Goal: Use online tool/utility: Utilize a website feature to perform a specific function

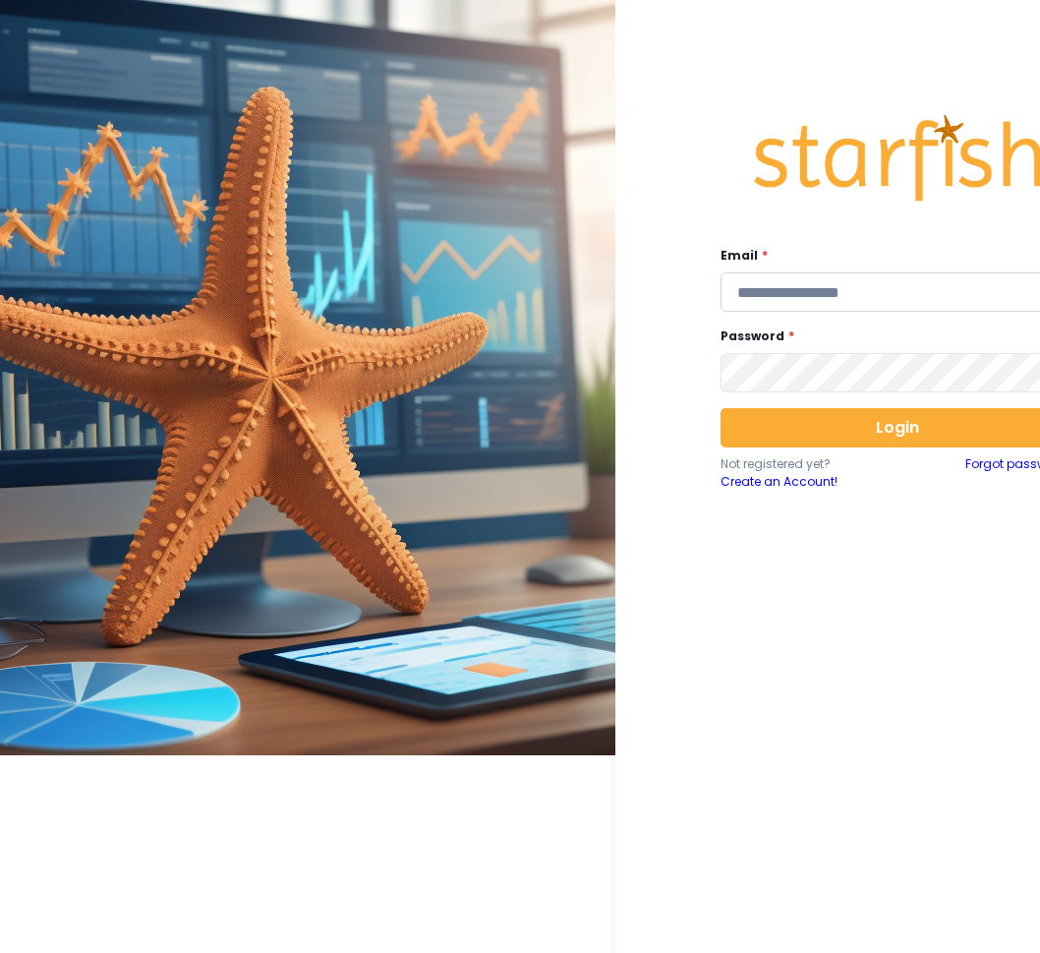
click at [783, 291] on input "email" at bounding box center [898, 291] width 354 height 39
type input "**********"
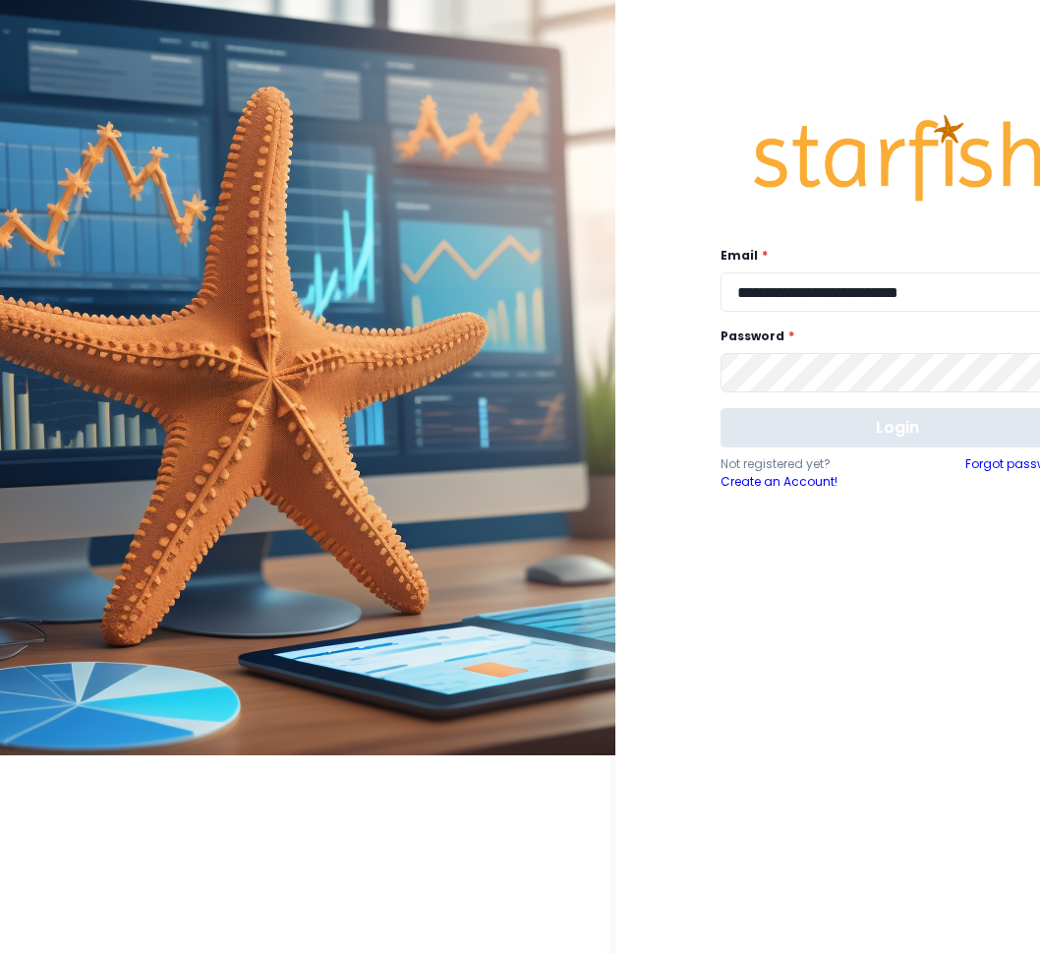
click at [839, 416] on button "Login" at bounding box center [898, 427] width 354 height 39
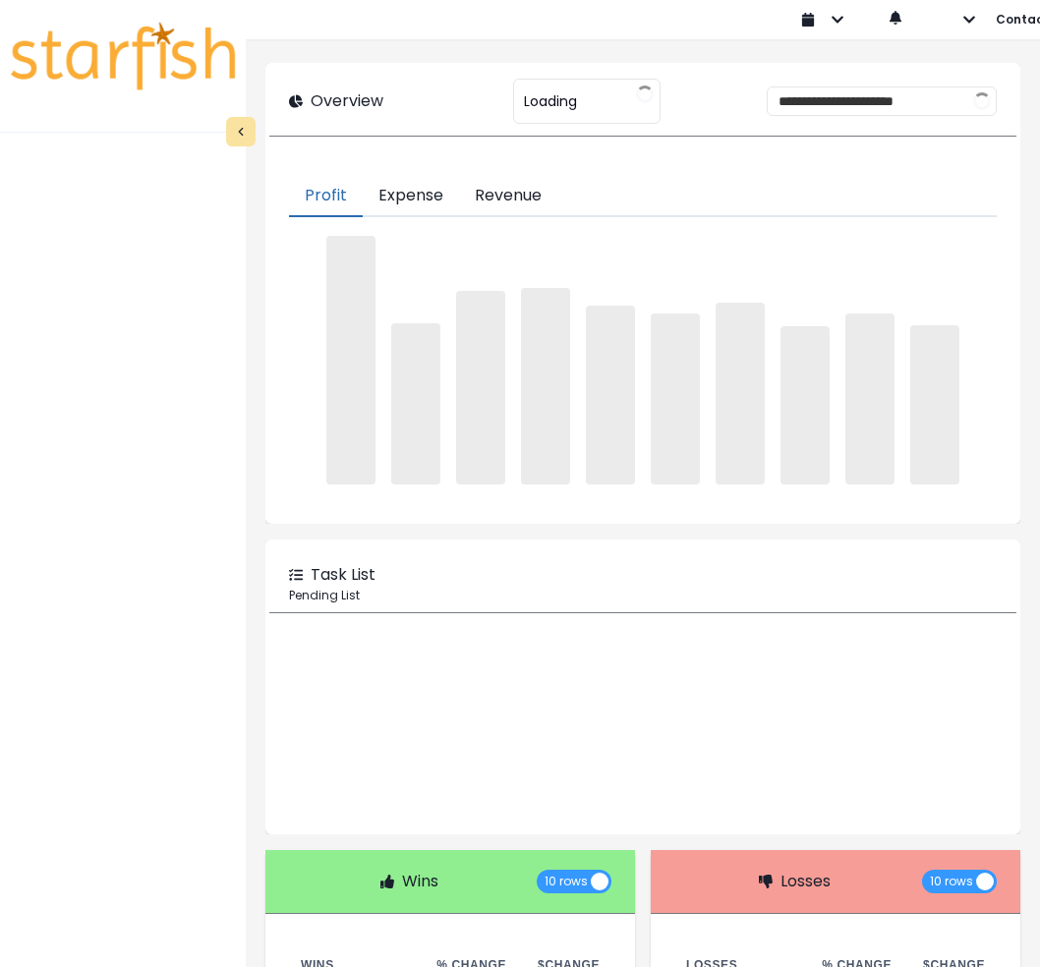
type input "********"
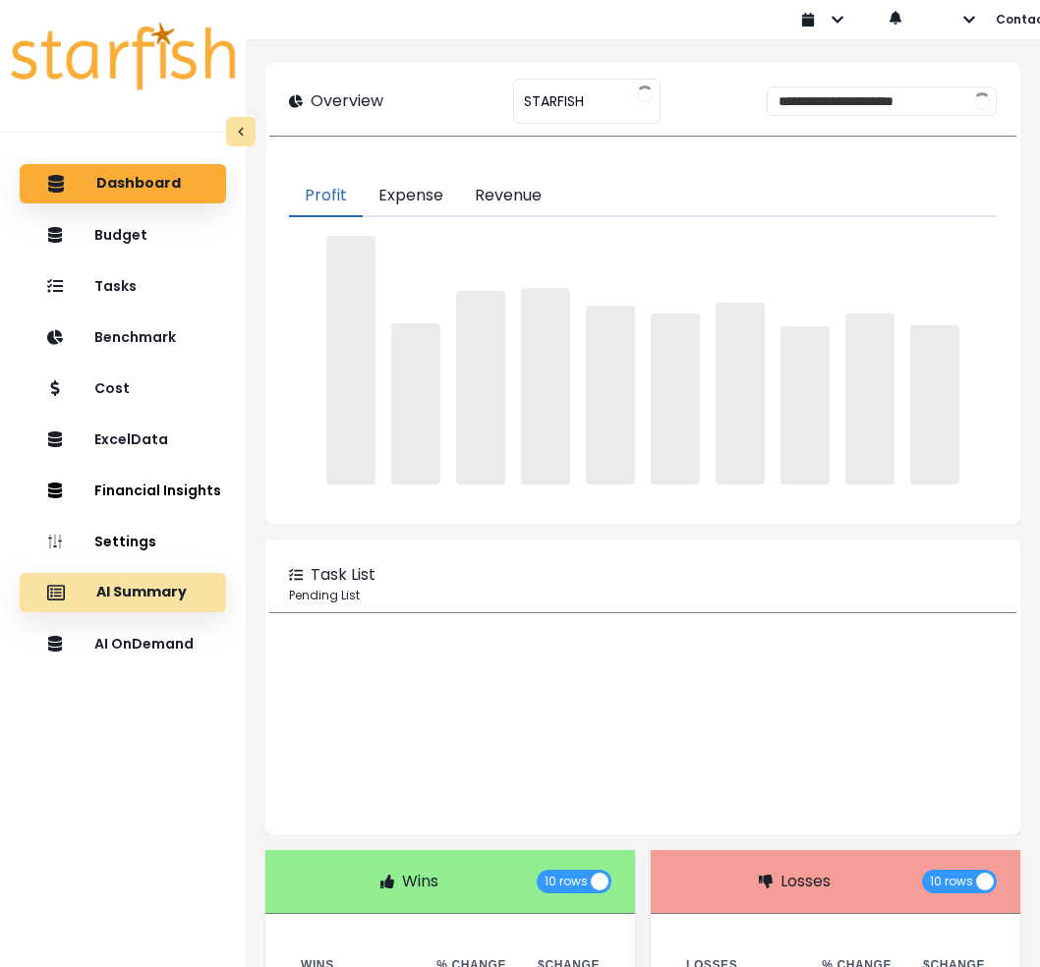
click at [151, 588] on p "AI Summary" at bounding box center [141, 593] width 90 height 18
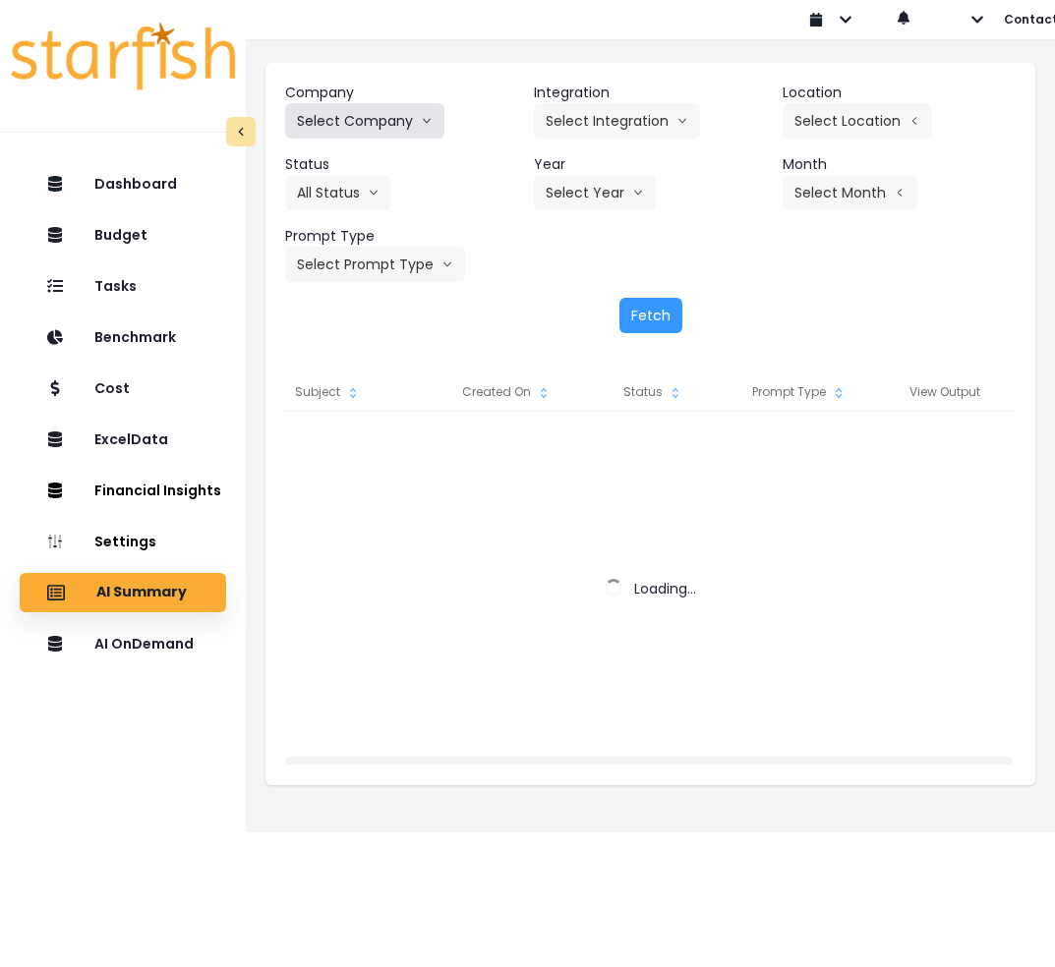
click at [361, 119] on button "Select Company" at bounding box center [364, 120] width 159 height 35
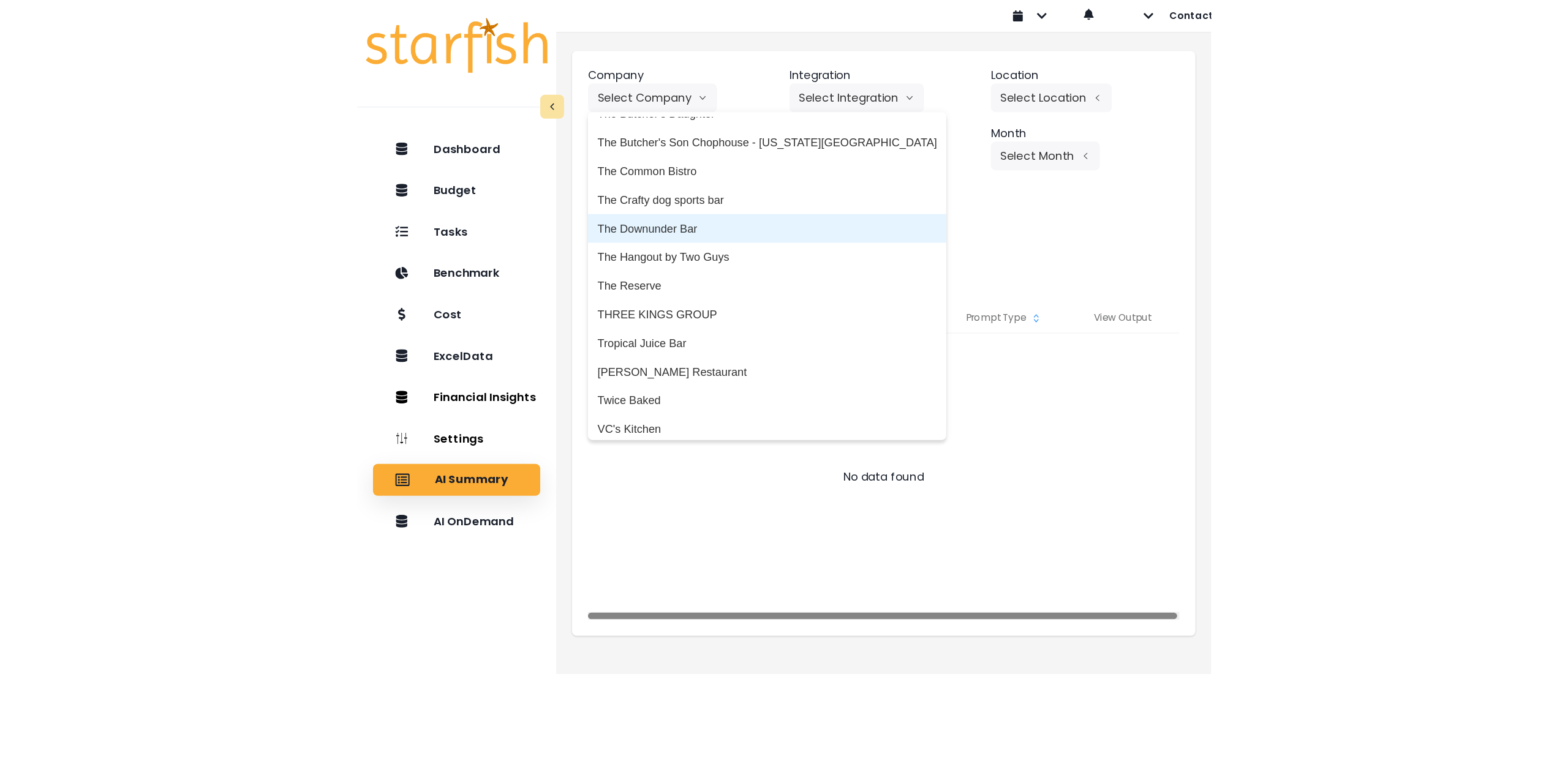
scroll to position [2511, 0]
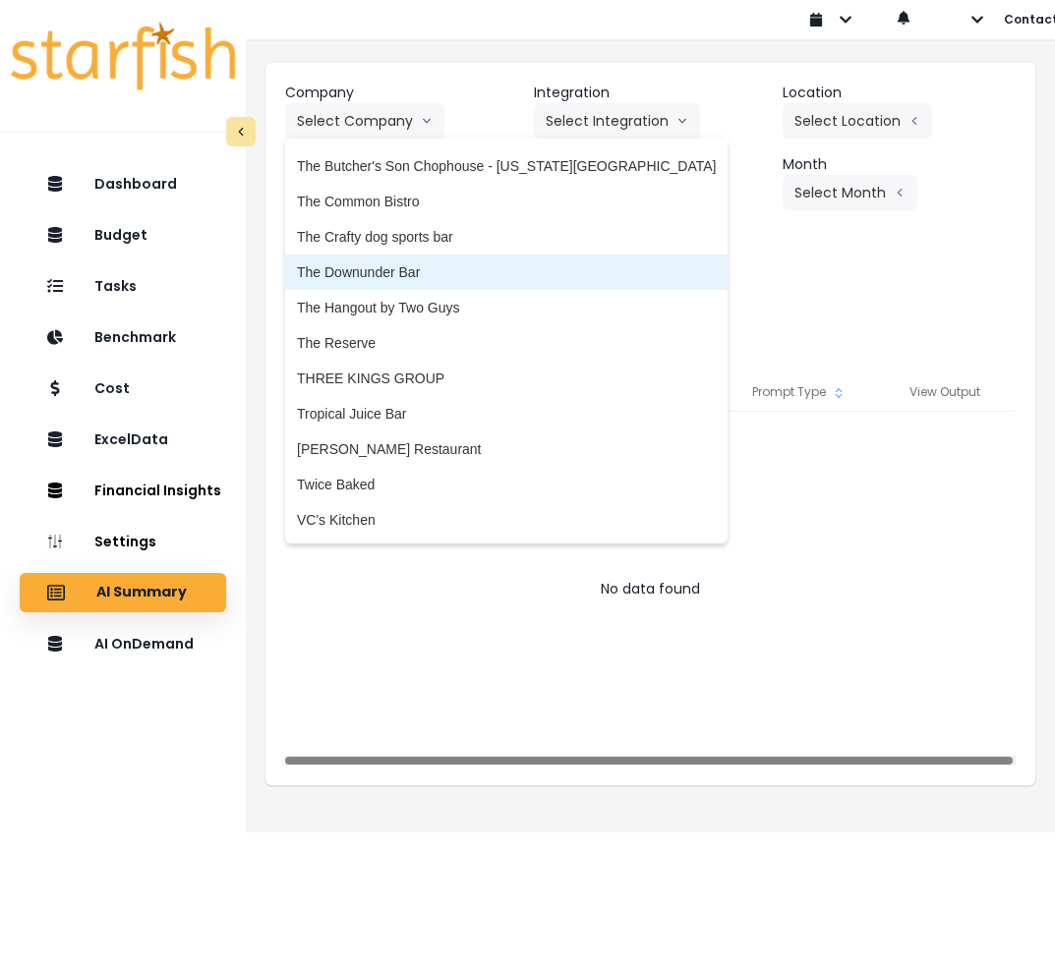
click at [418, 273] on span "The Downunder Bar" at bounding box center [506, 272] width 419 height 20
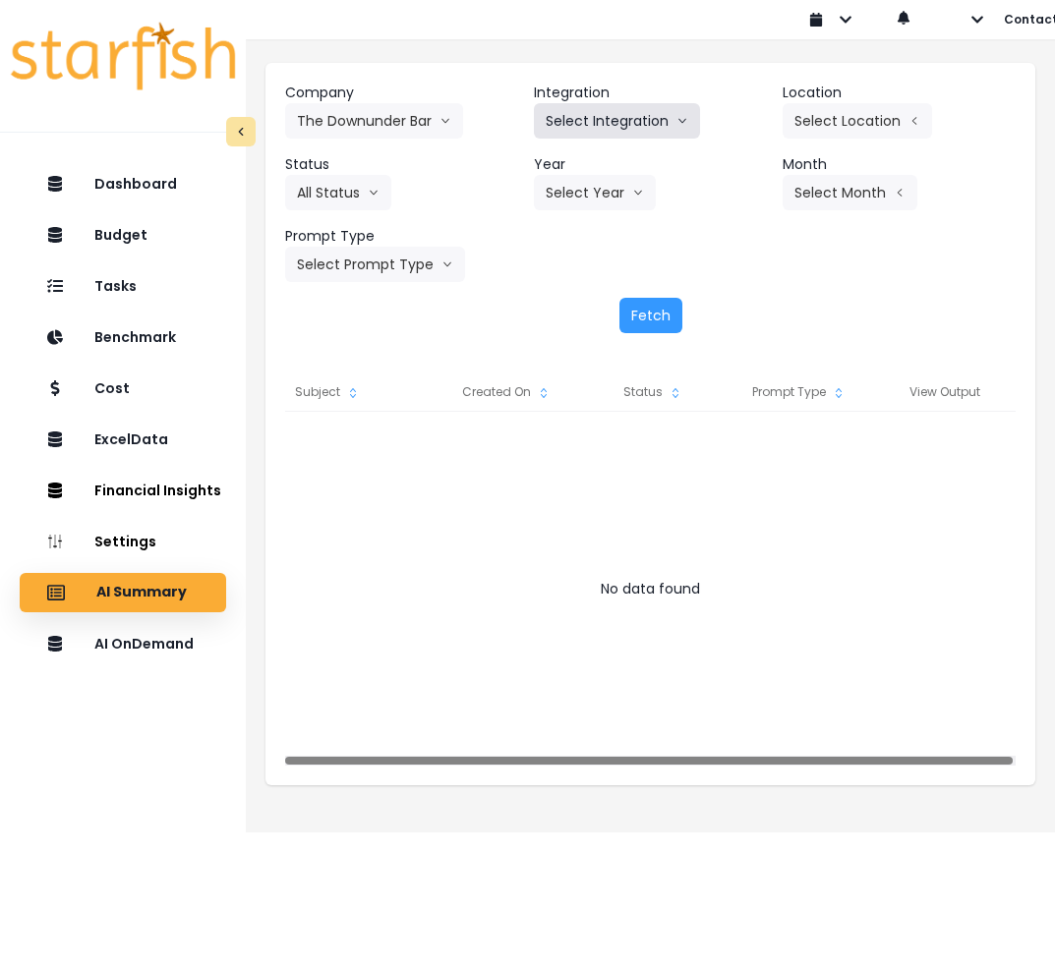
click at [591, 127] on button "Select Integration" at bounding box center [617, 120] width 166 height 35
click at [587, 165] on span "The Downunder Bar" at bounding box center [607, 162] width 123 height 20
click at [831, 117] on button "Select Location" at bounding box center [857, 120] width 149 height 35
click at [801, 160] on header "Month" at bounding box center [899, 164] width 233 height 21
click at [833, 108] on button "Select Location" at bounding box center [857, 120] width 149 height 35
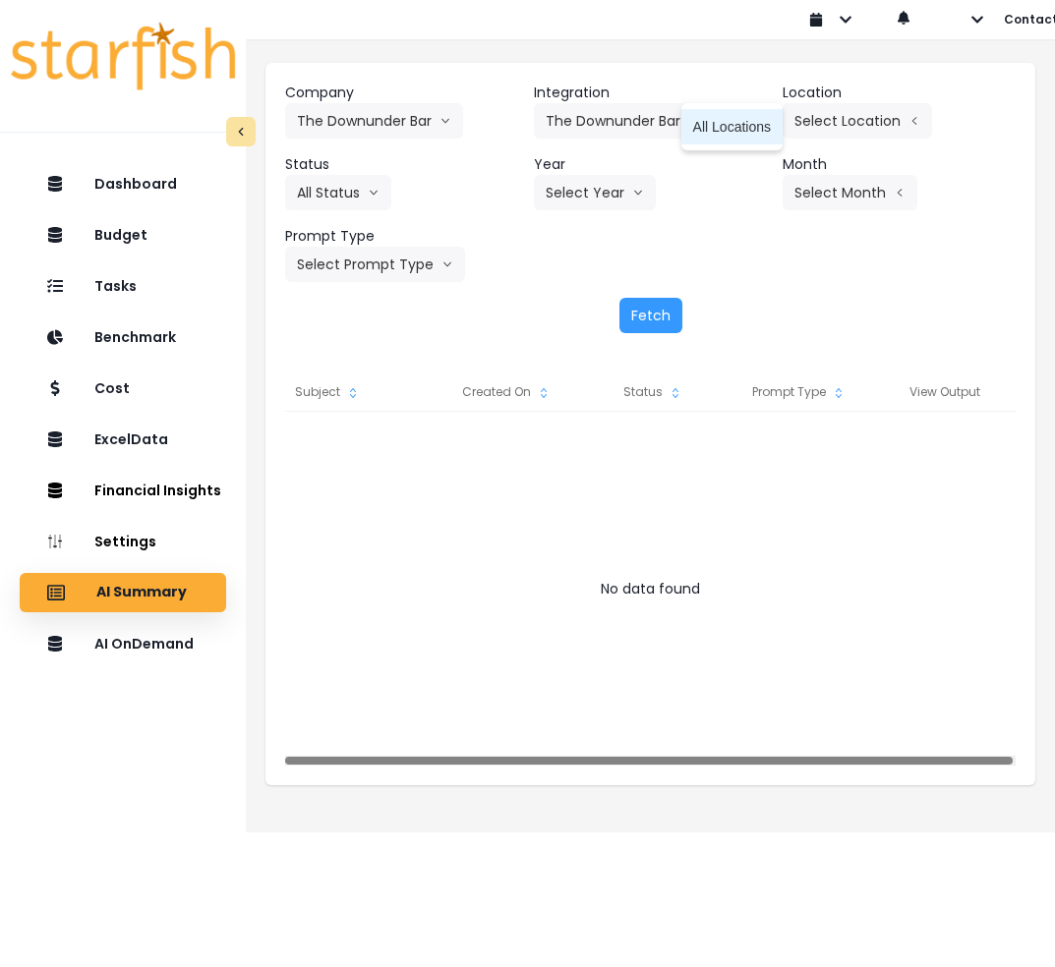
click at [736, 140] on li "All Locations" at bounding box center [731, 126] width 101 height 35
click at [352, 196] on button "All Status" at bounding box center [338, 192] width 106 height 35
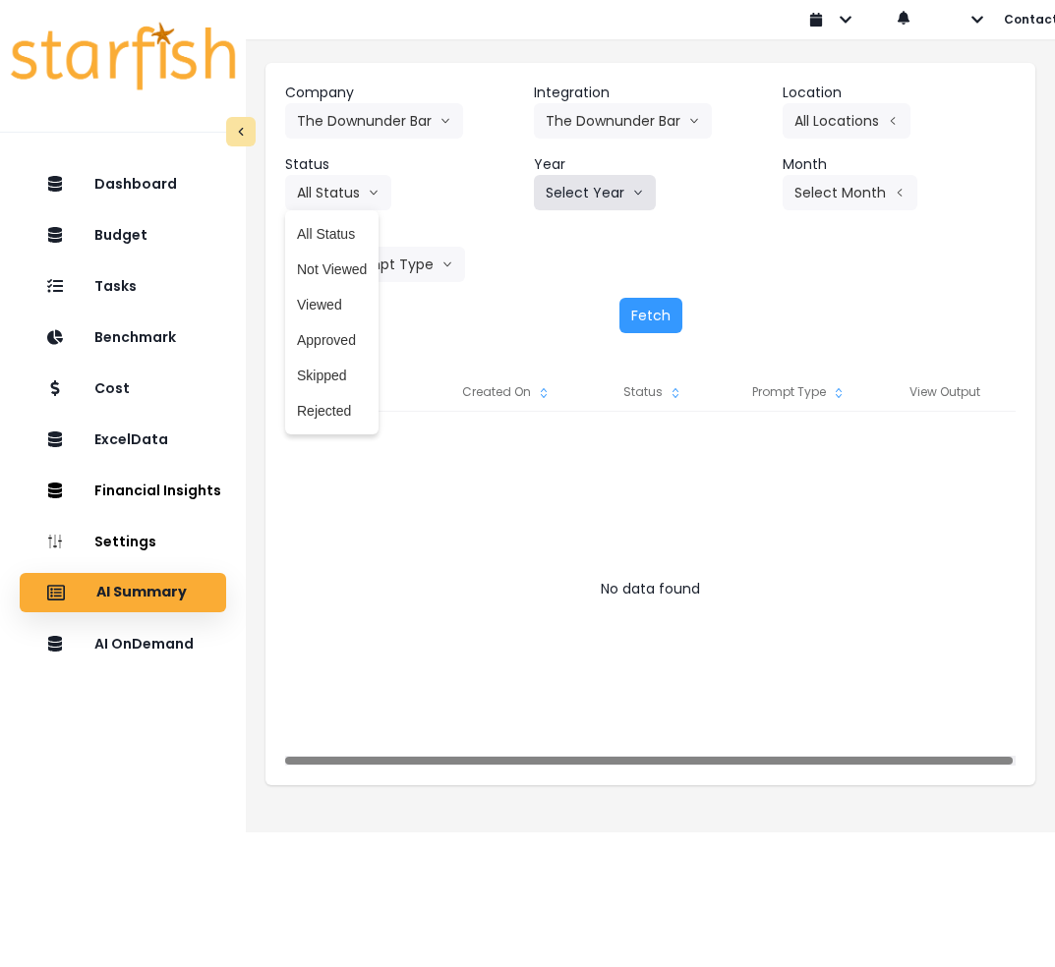
click at [576, 183] on button "Select Year" at bounding box center [595, 192] width 122 height 35
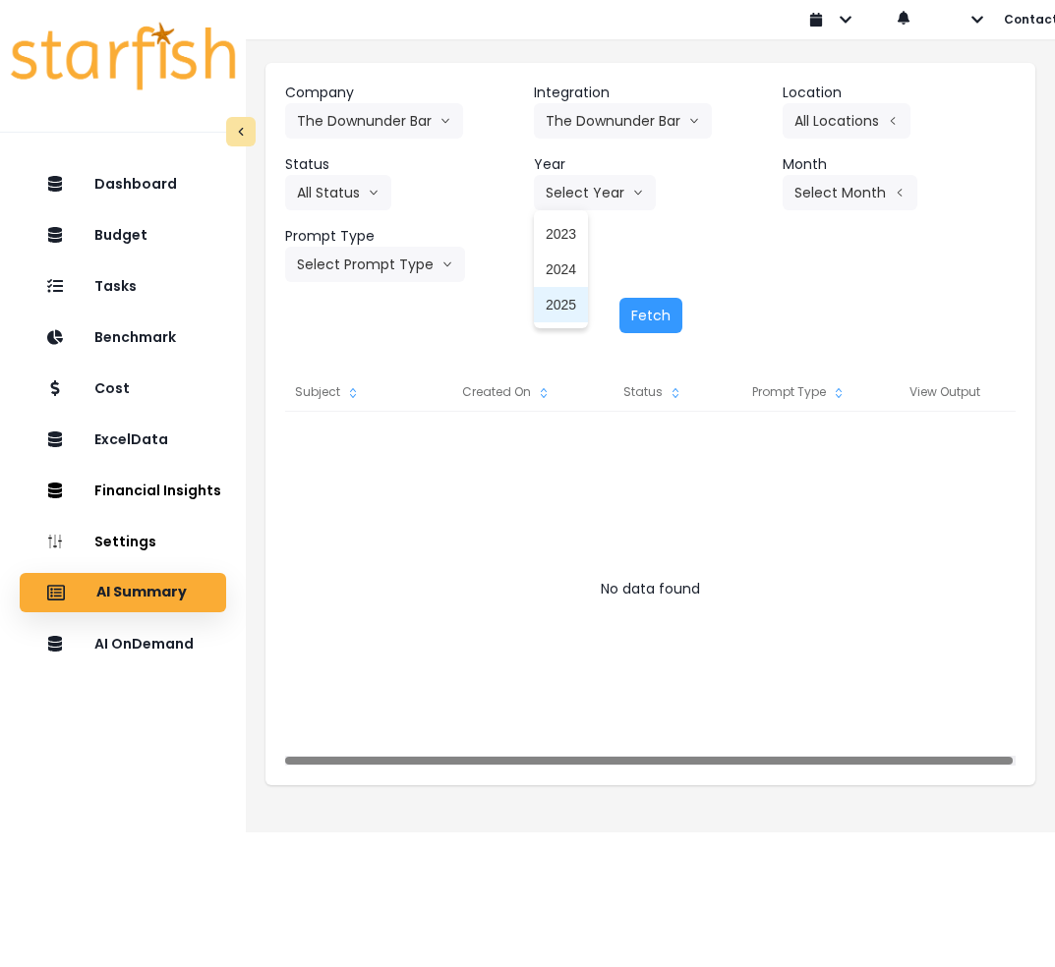
click at [553, 312] on span "2025" at bounding box center [561, 305] width 30 height 20
click at [860, 202] on button "Select Month" at bounding box center [850, 192] width 135 height 35
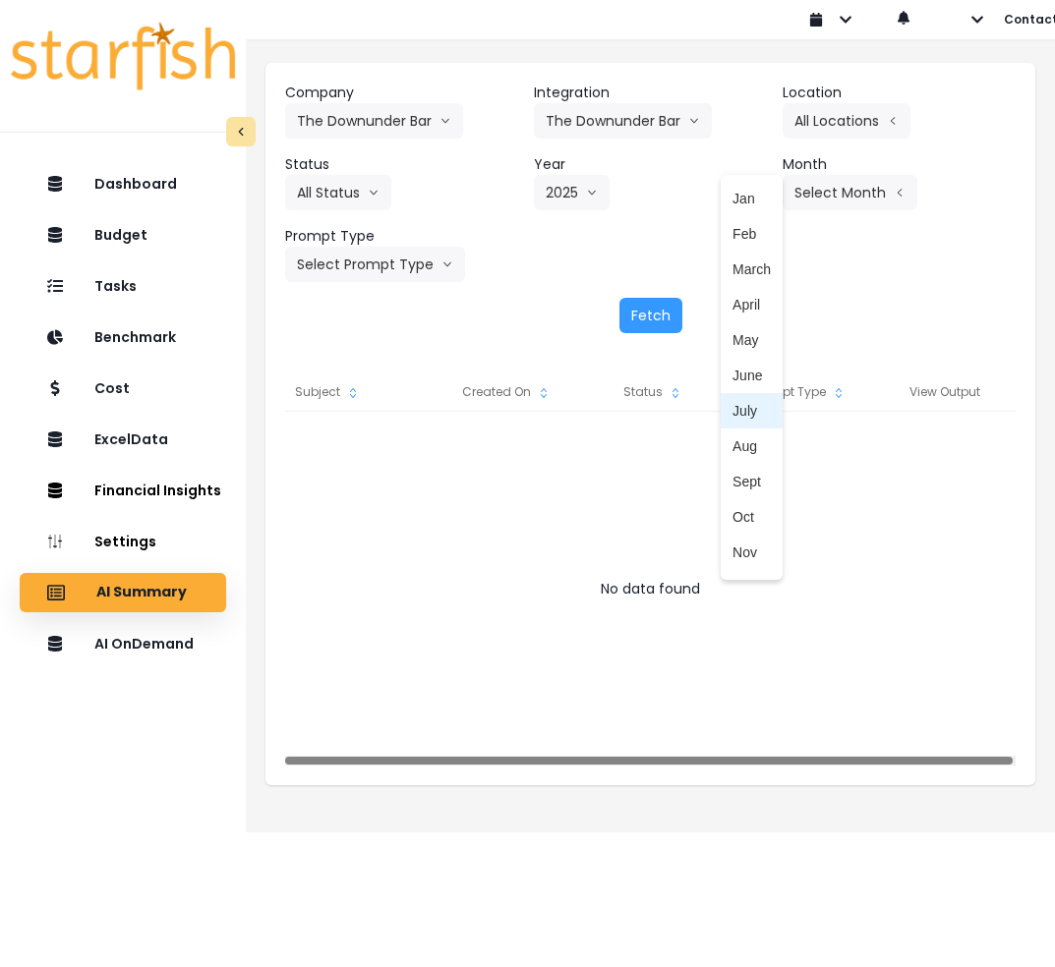
click at [737, 411] on span "July" at bounding box center [751, 411] width 38 height 20
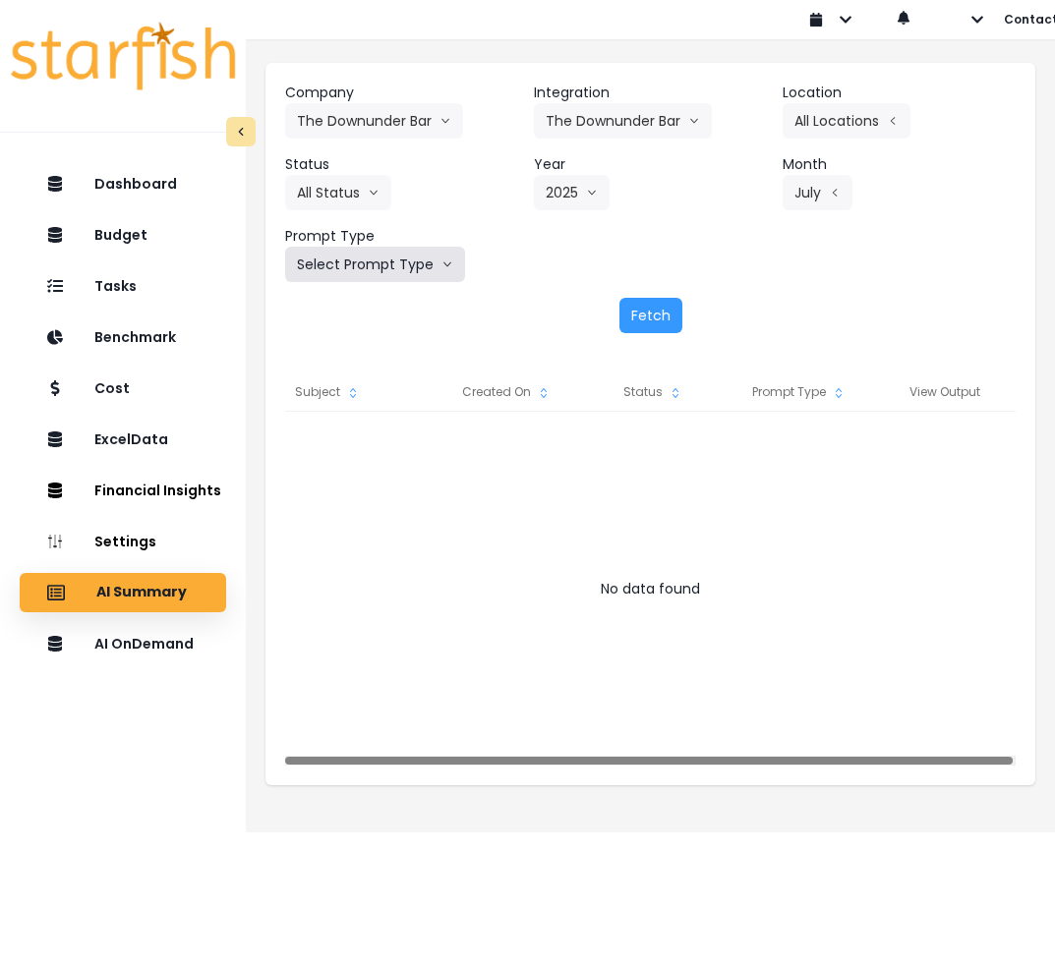
click at [392, 269] on button "Select Prompt Type" at bounding box center [375, 264] width 180 height 35
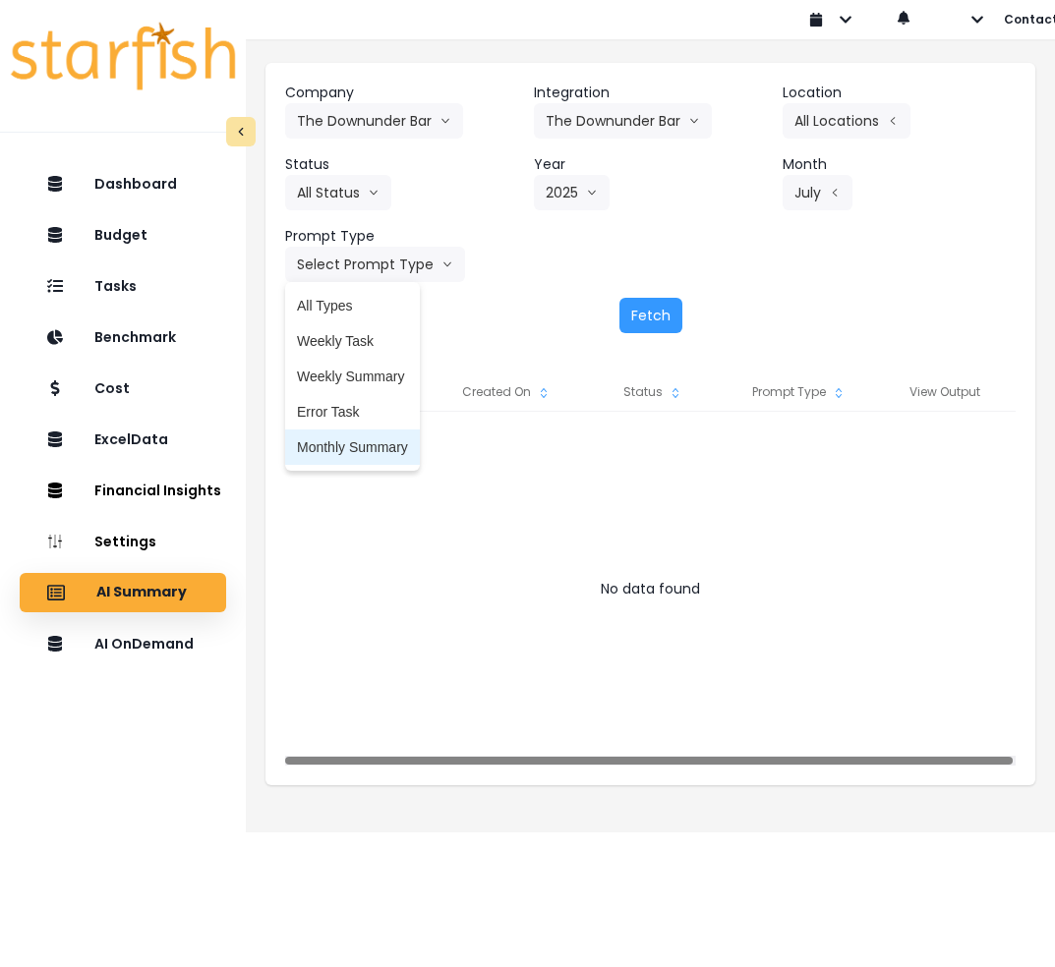
click at [372, 447] on span "Monthly Summary" at bounding box center [352, 447] width 111 height 20
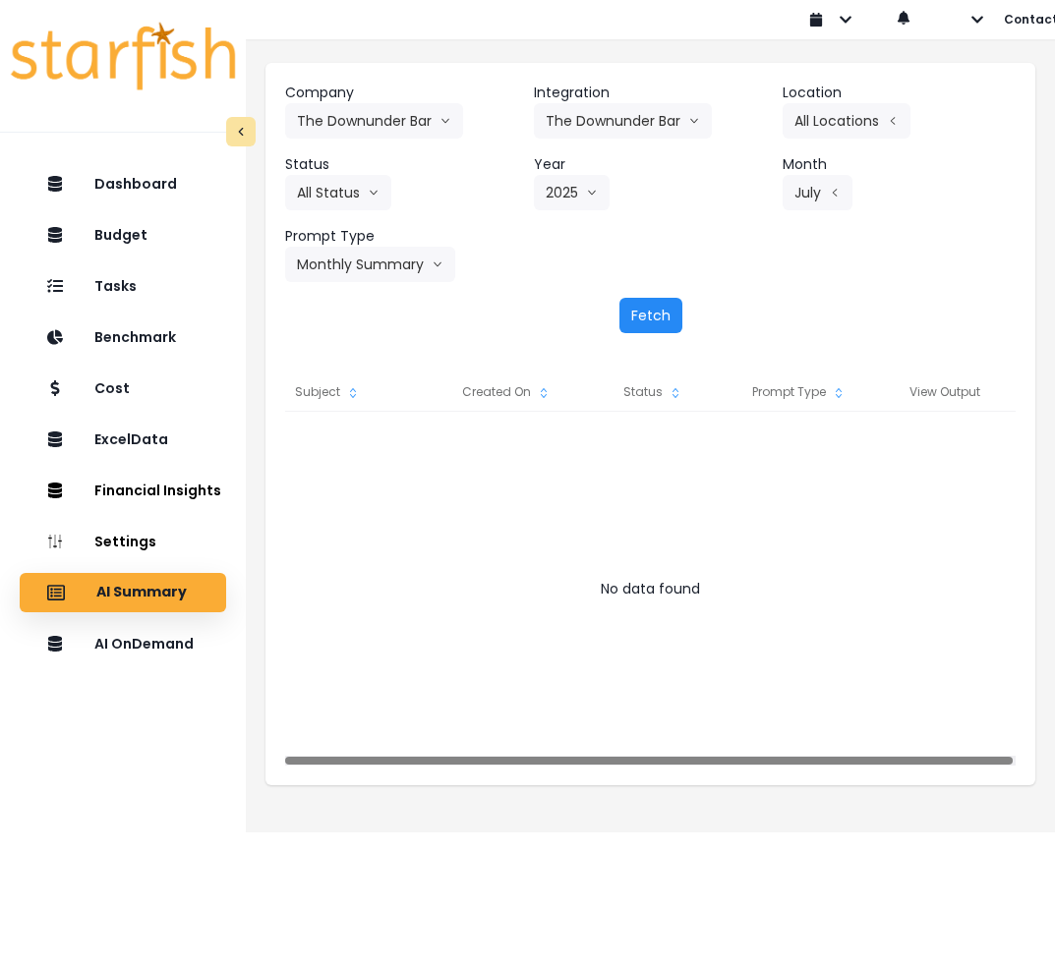
click at [653, 307] on button "Fetch" at bounding box center [650, 315] width 63 height 35
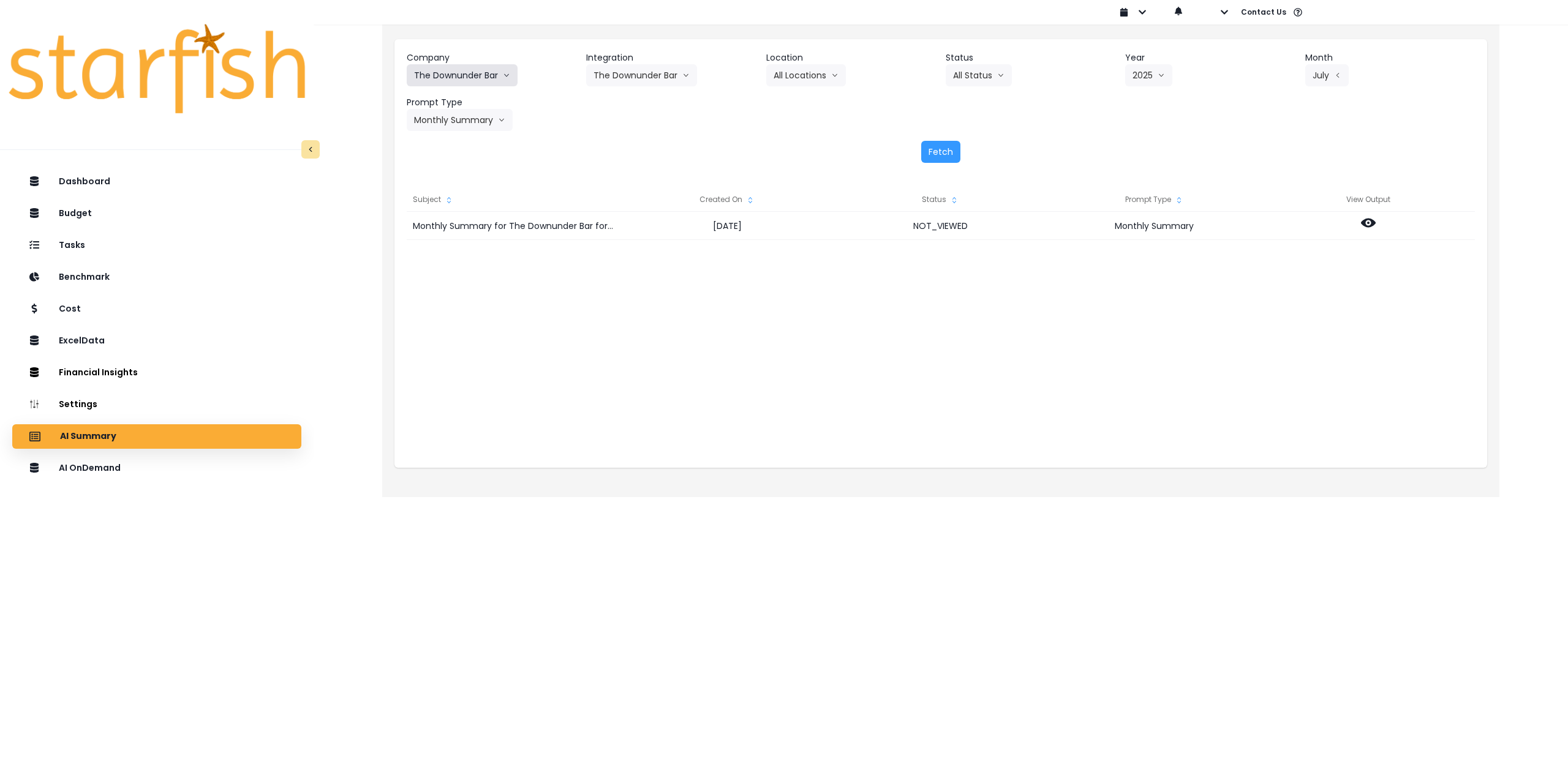
click at [481, 67] on button "The Downunder Bar" at bounding box center [462, 75] width 111 height 22
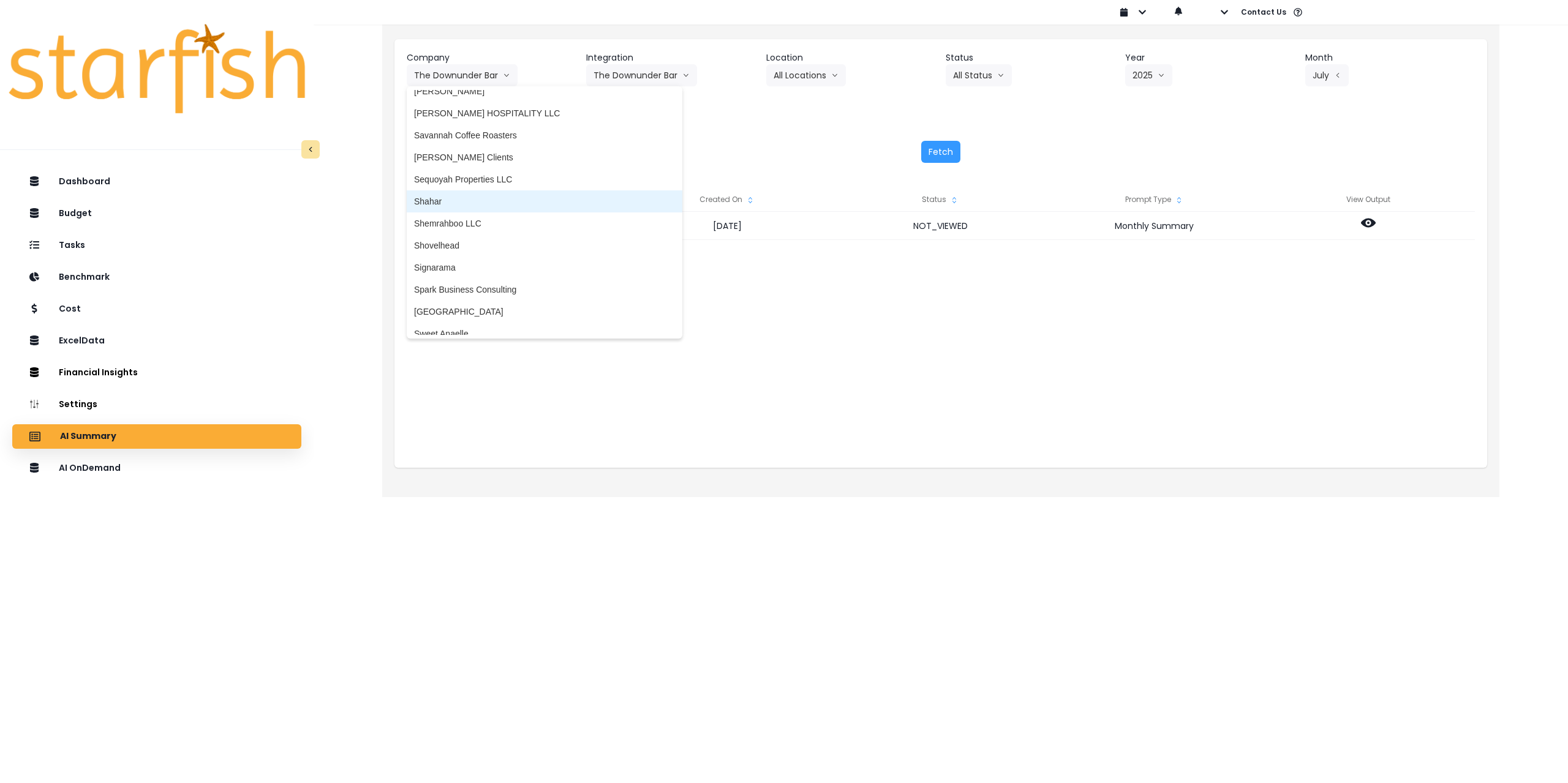
scroll to position [2131, 0]
click at [487, 171] on span "Savannah Coffee Roasters" at bounding box center [544, 174] width 261 height 12
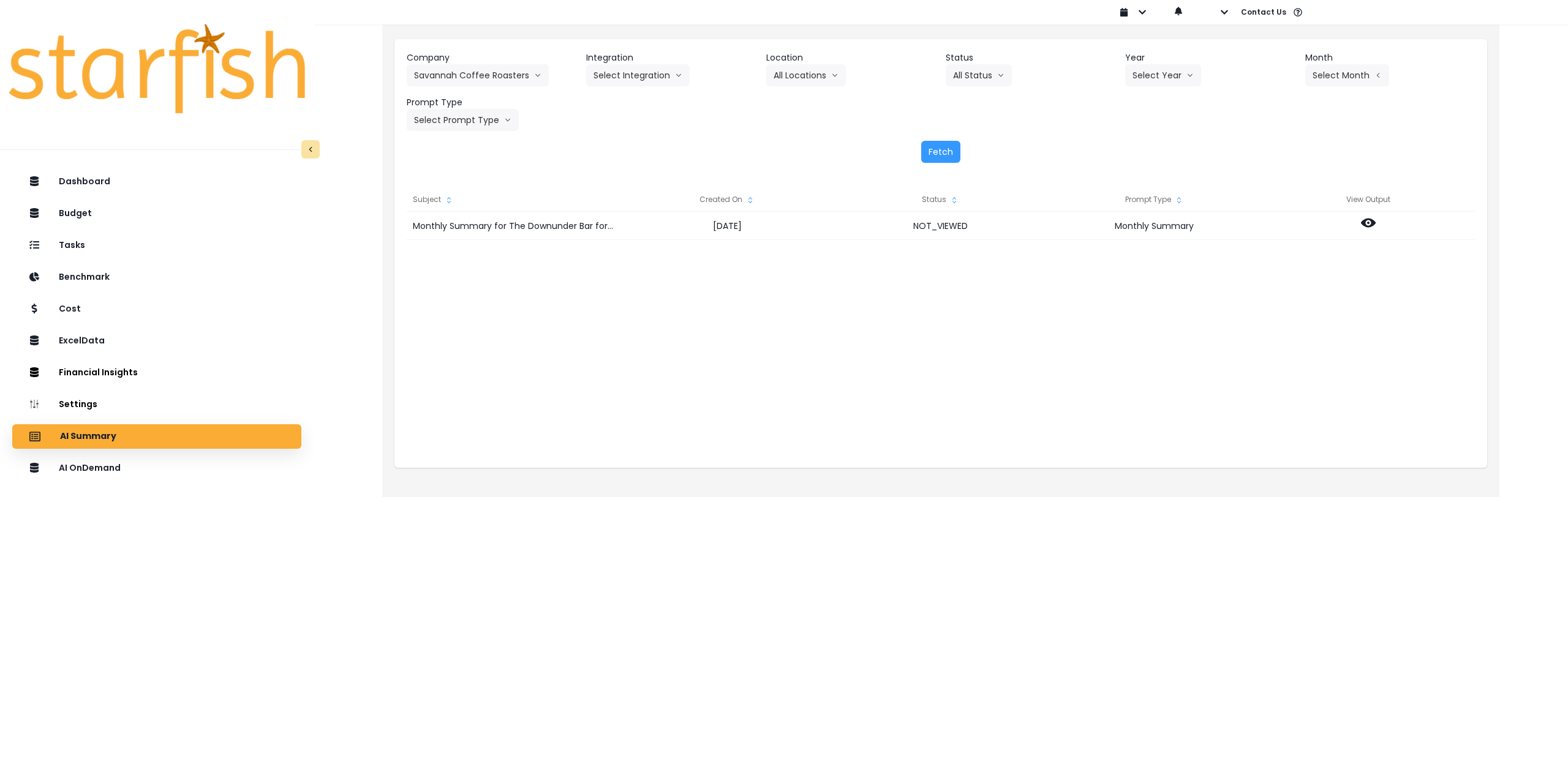
click at [648, 62] on header "Integration" at bounding box center [671, 58] width 169 height 13
click at [643, 77] on button "Select Integration" at bounding box center [638, 75] width 103 height 22
click at [634, 97] on span "Quickbooks Online" at bounding box center [630, 101] width 72 height 12
click at [657, 77] on button "Select Location" at bounding box center [812, 75] width 93 height 22
click at [657, 99] on span "All Locations" at bounding box center [798, 101] width 49 height 12
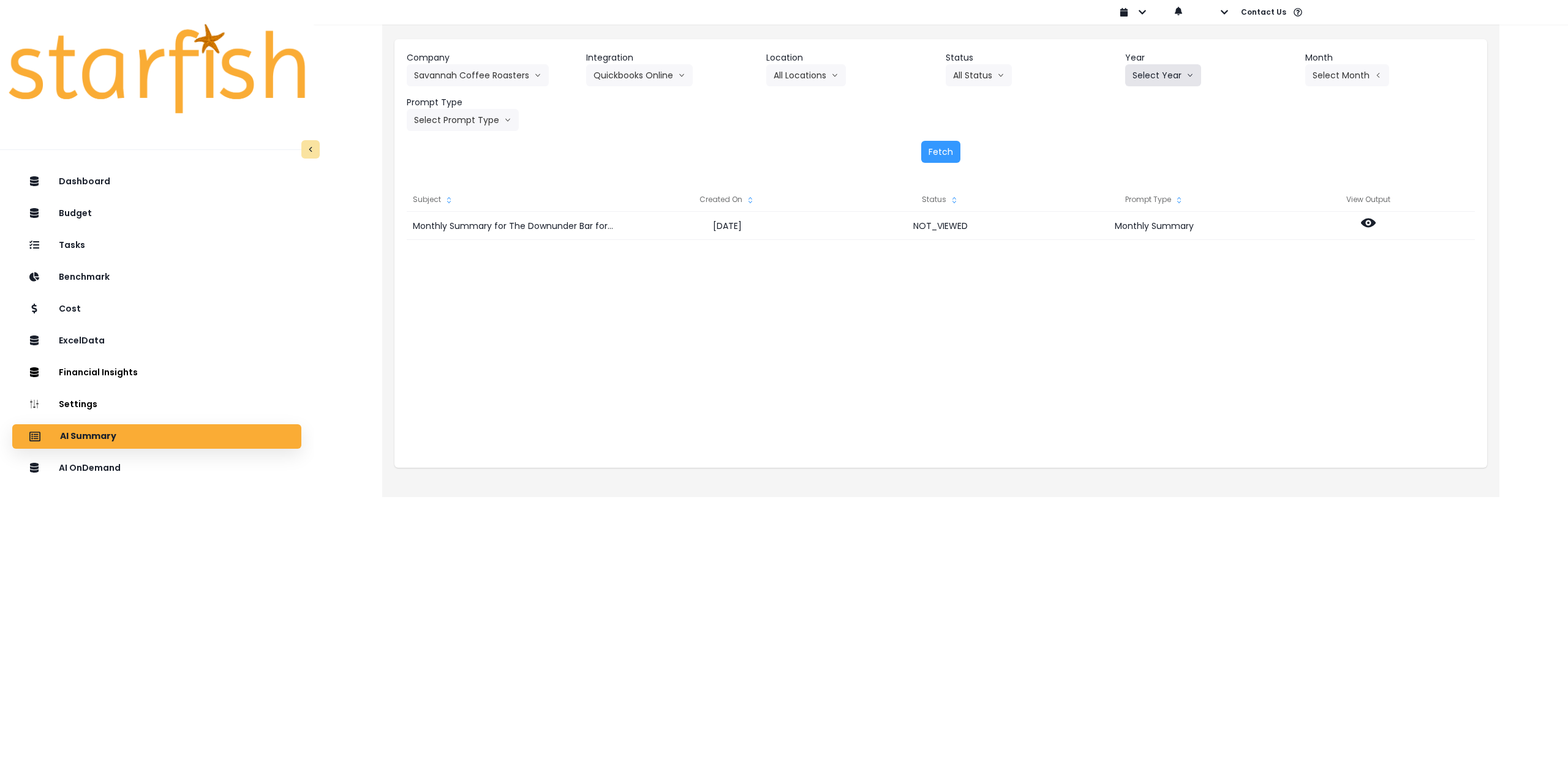
click at [657, 74] on button "Select Year" at bounding box center [1163, 75] width 76 height 22
click at [657, 151] on li "2025" at bounding box center [1142, 145] width 34 height 22
click at [657, 77] on button "Select Month" at bounding box center [1347, 75] width 84 height 22
click at [657, 216] on span "July" at bounding box center [1286, 211] width 24 height 12
click at [488, 124] on button "Select Prompt Type" at bounding box center [463, 120] width 112 height 22
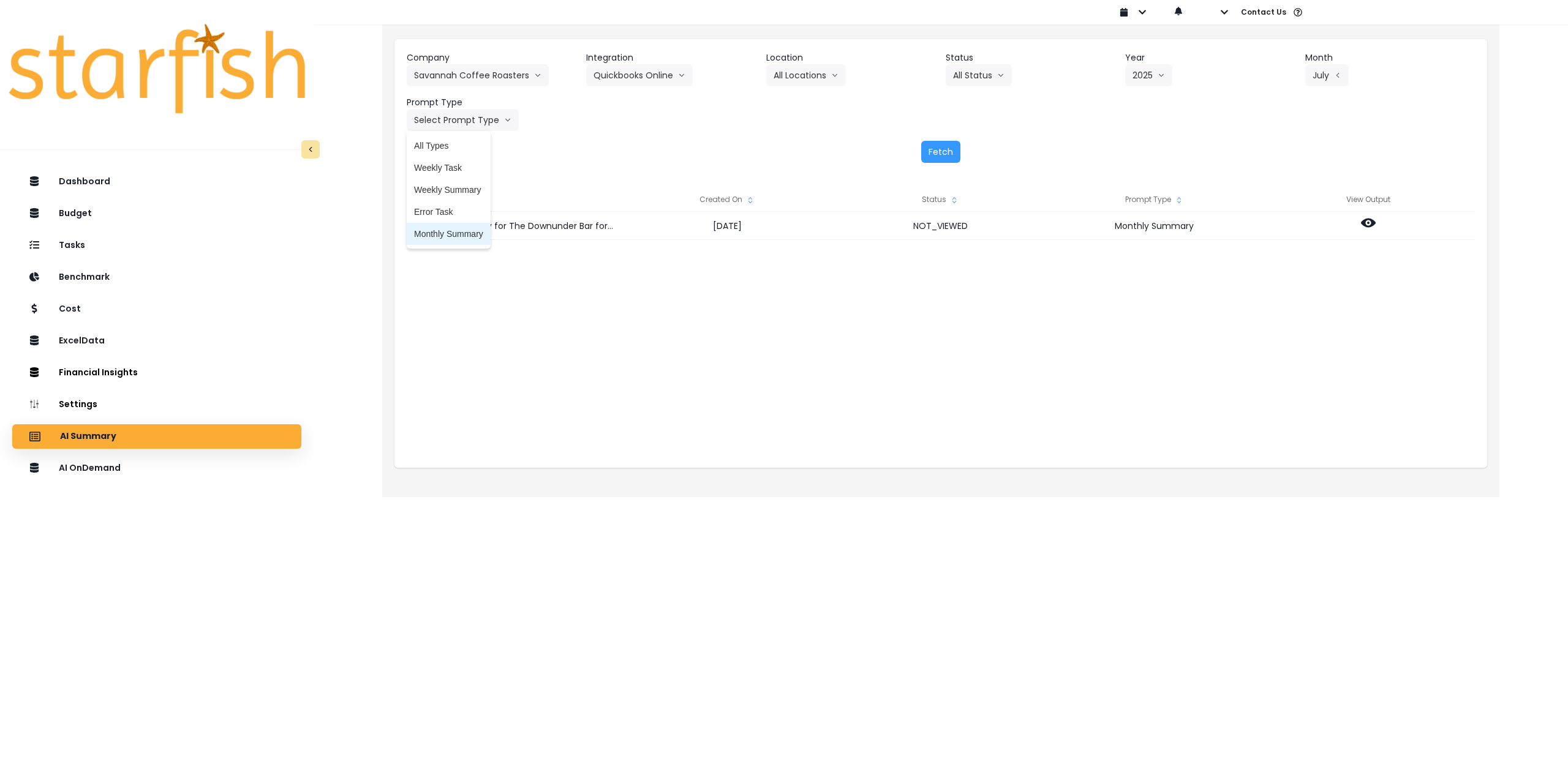
drag, startPoint x: 440, startPoint y: 230, endPoint x: 659, endPoint y: 222, distance: 219.1
click at [440, 230] on span "Monthly Summary" at bounding box center [449, 234] width 69 height 12
click at [657, 158] on button "Fetch" at bounding box center [941, 151] width 39 height 22
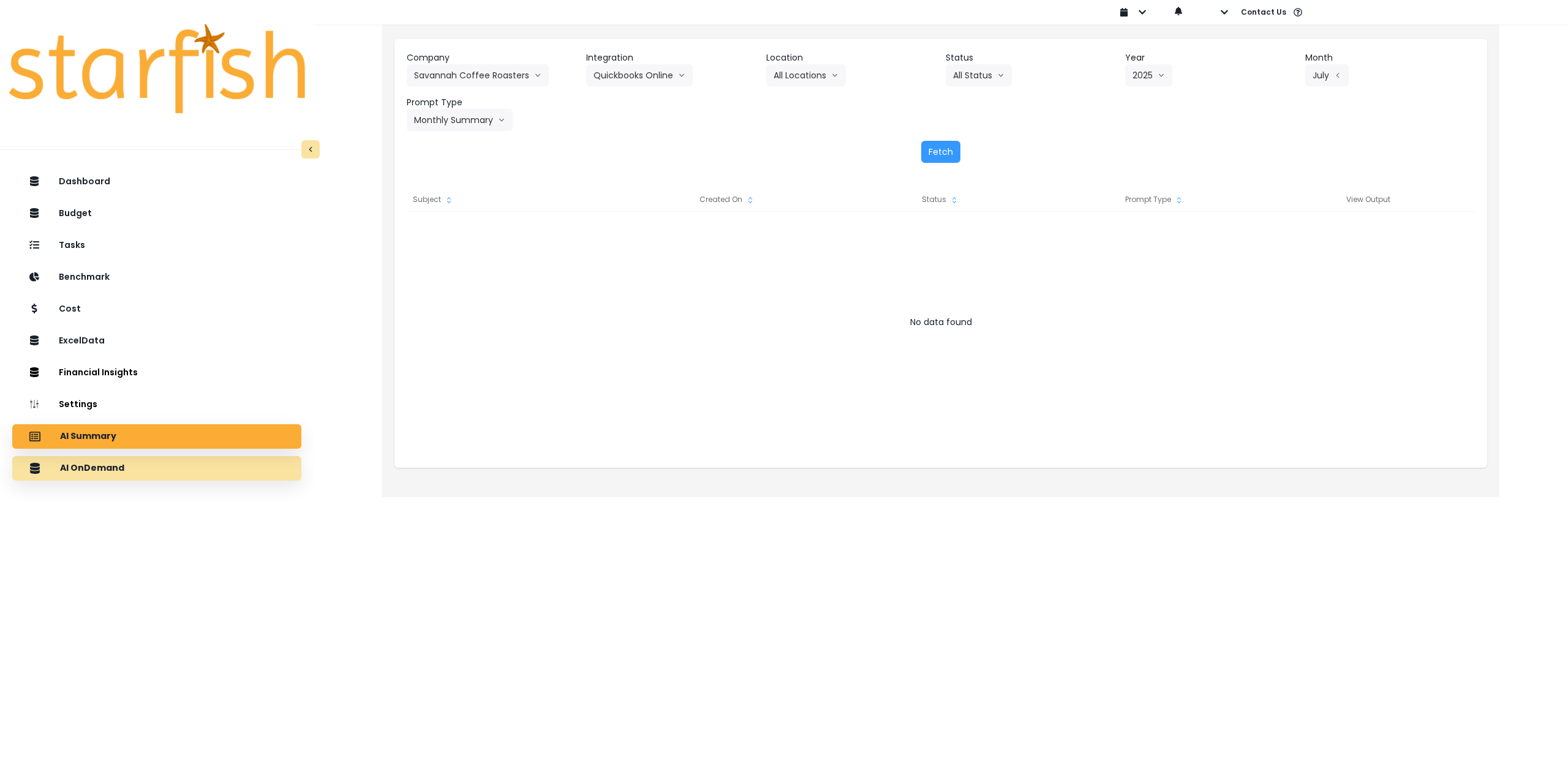
click at [168, 475] on div "AI OnDemand" at bounding box center [156, 468] width 270 height 26
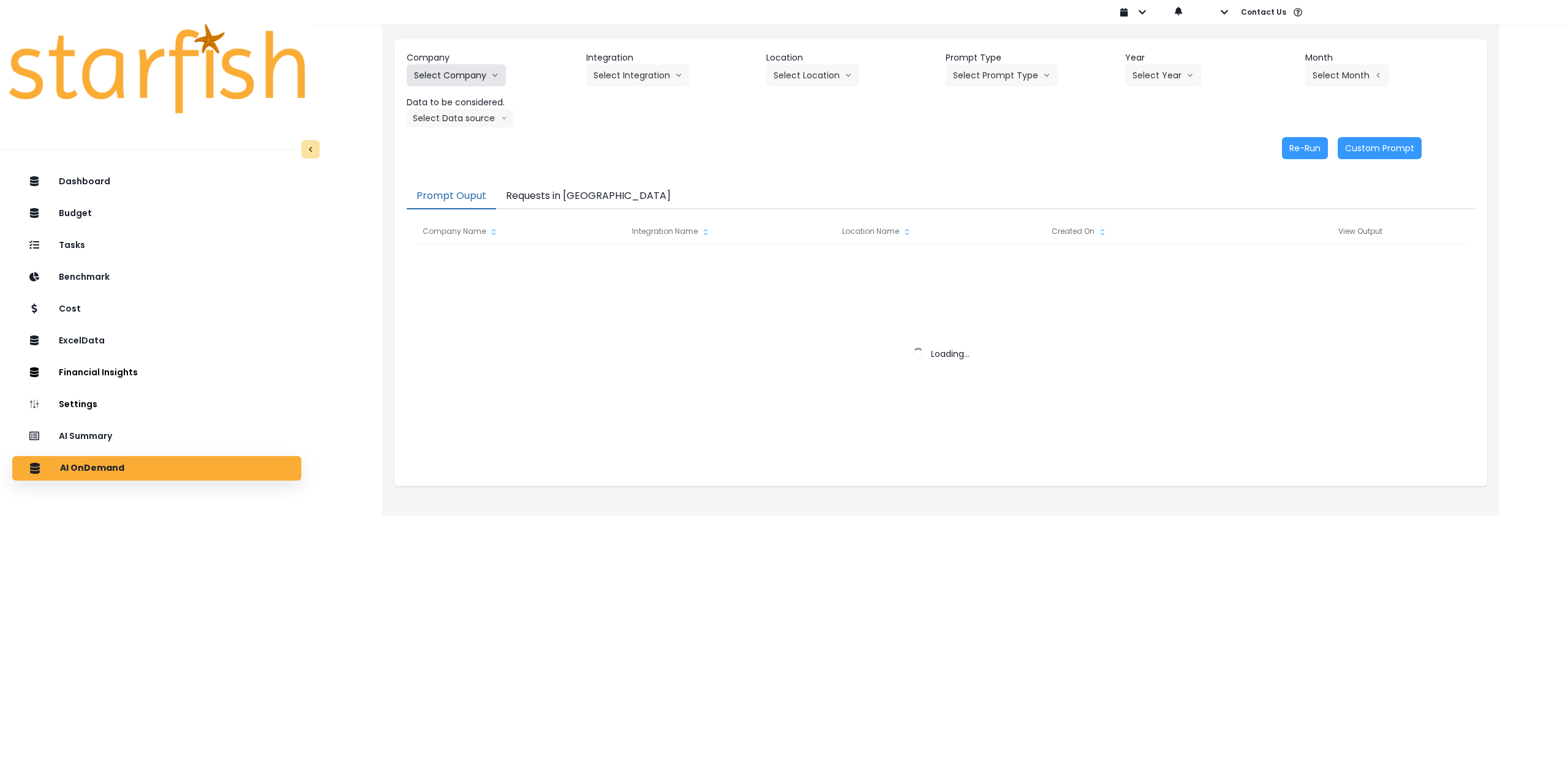
click at [473, 76] on button "Select Company" at bounding box center [456, 75] width 99 height 22
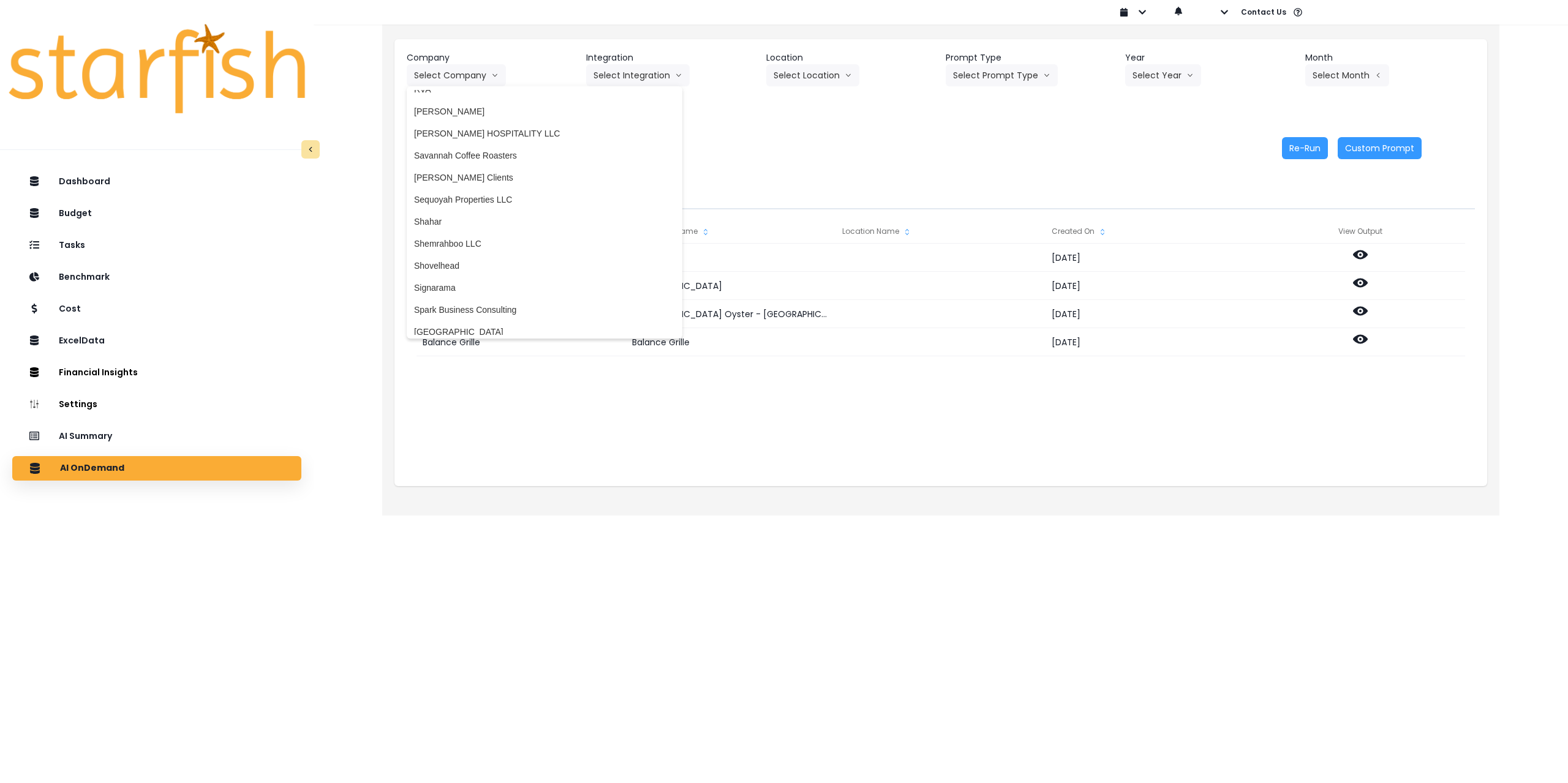
scroll to position [2143, 0]
click at [510, 158] on span "Savannah Coffee Roasters" at bounding box center [544, 163] width 261 height 12
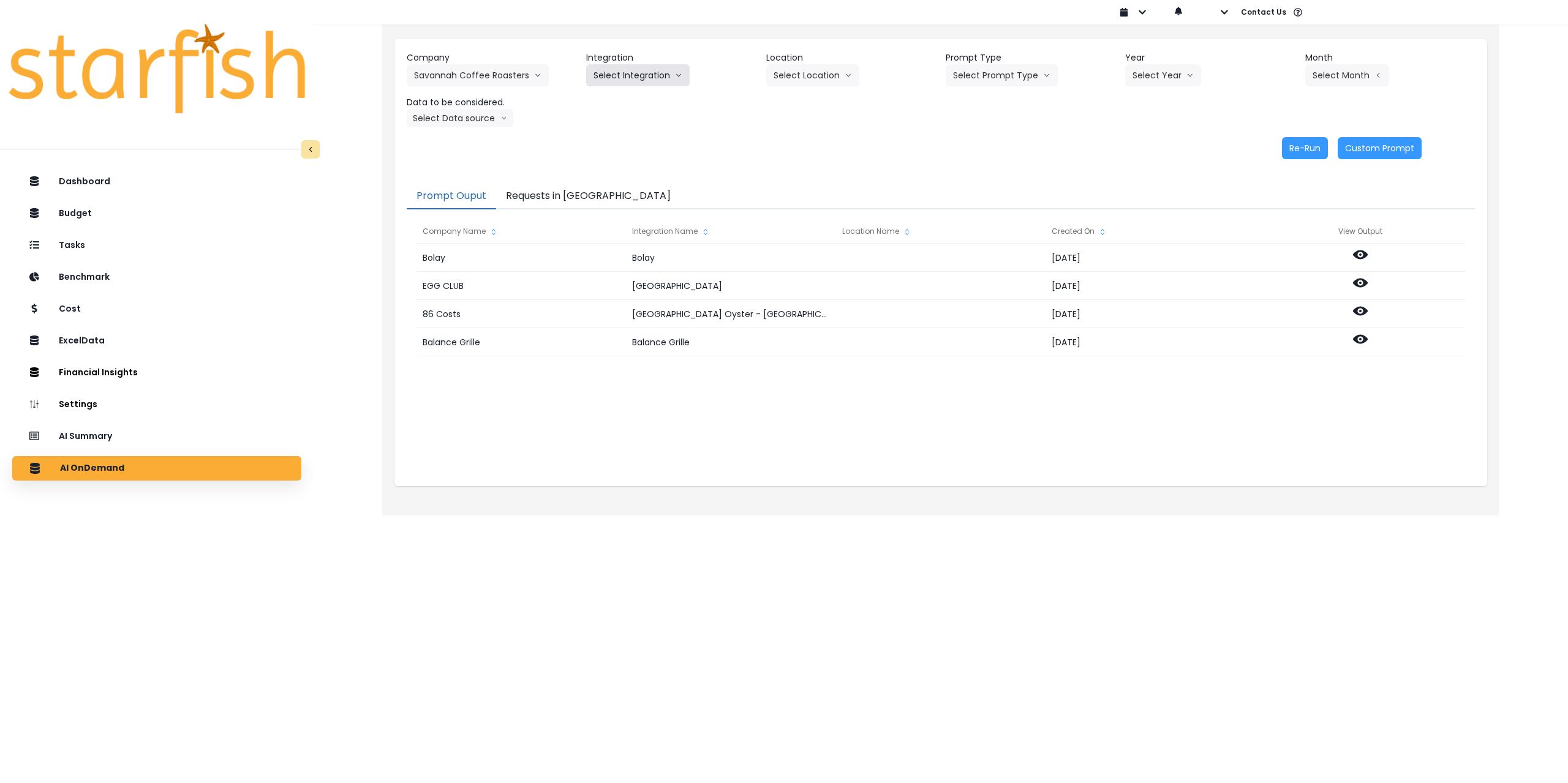
click at [615, 80] on button "Select Integration" at bounding box center [638, 75] width 103 height 22
click at [614, 97] on span "Quickbooks Online" at bounding box center [630, 101] width 72 height 12
click at [657, 72] on button "Select Location" at bounding box center [812, 75] width 93 height 22
drag, startPoint x: 794, startPoint y: 98, endPoint x: 519, endPoint y: 95, distance: 275.0
click at [520, 95] on div "Company Savannah Coffee Roasters 86 Costs Asti Bagel Cafe Balance Grille Bald G…" at bounding box center [941, 90] width 1068 height 76
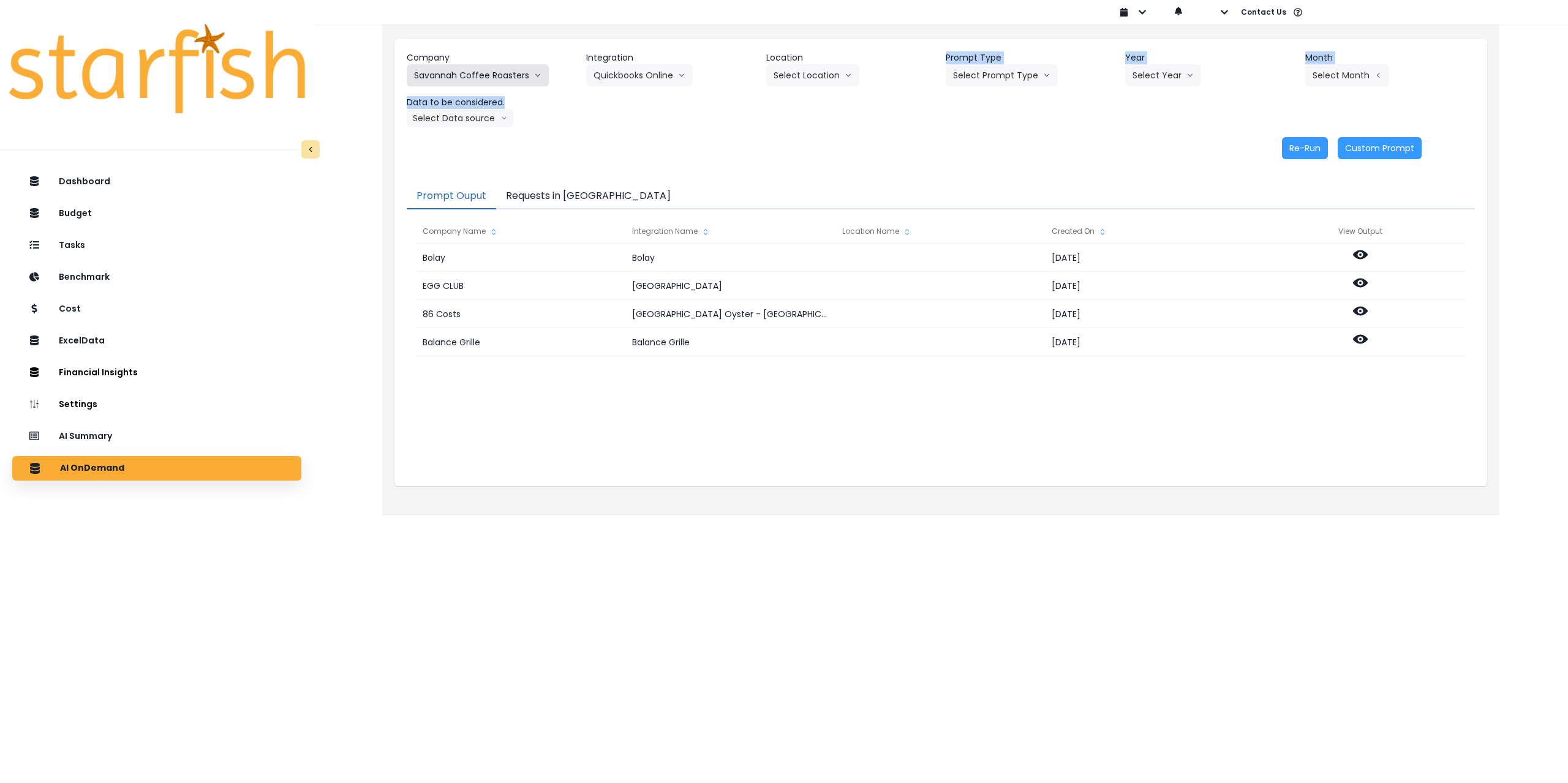
click at [497, 72] on button "Savannah Coffee Roasters" at bounding box center [478, 75] width 142 height 22
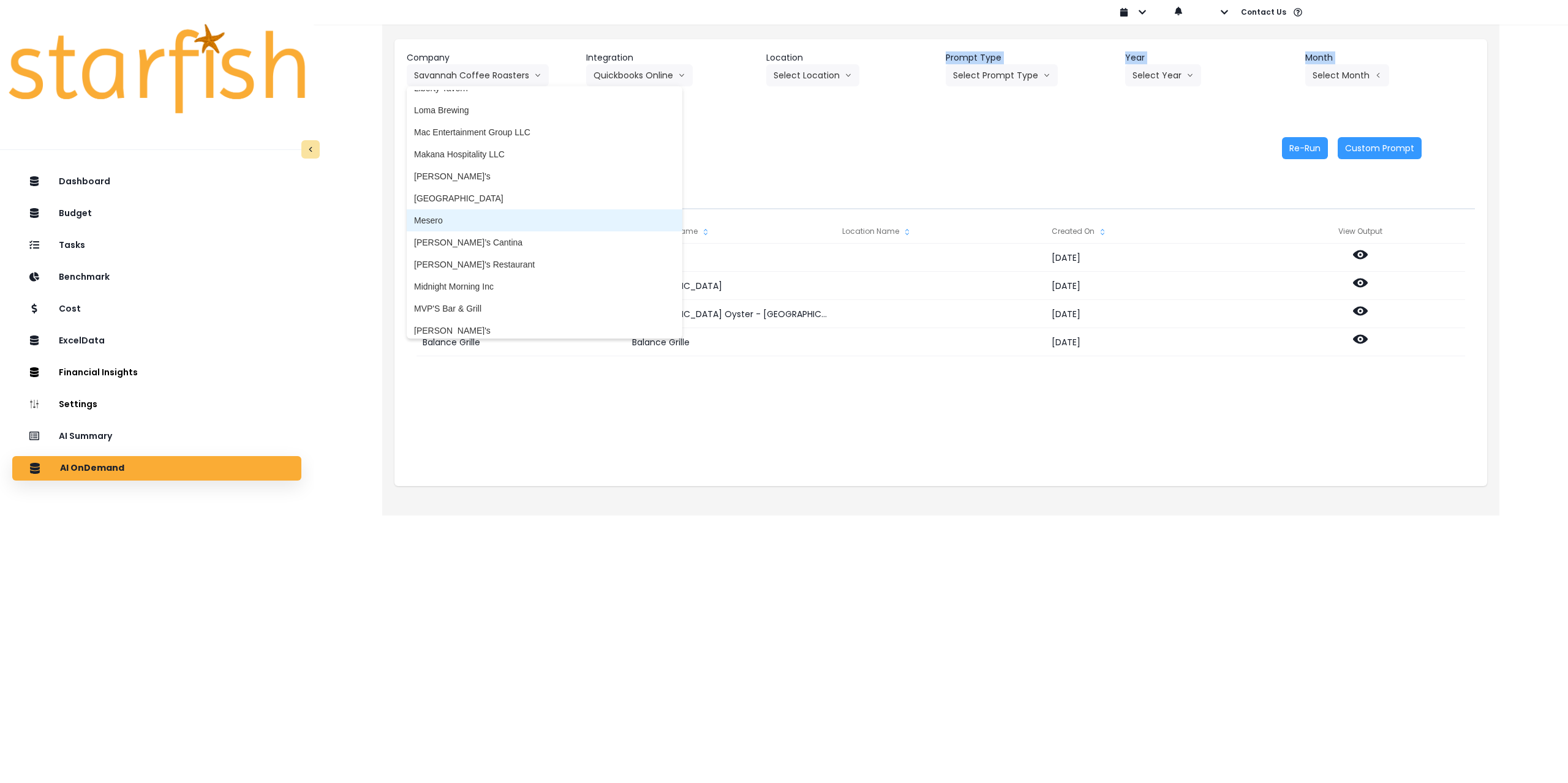
scroll to position [1482, 0]
click at [500, 227] on span "Mesero" at bounding box center [544, 229] width 261 height 12
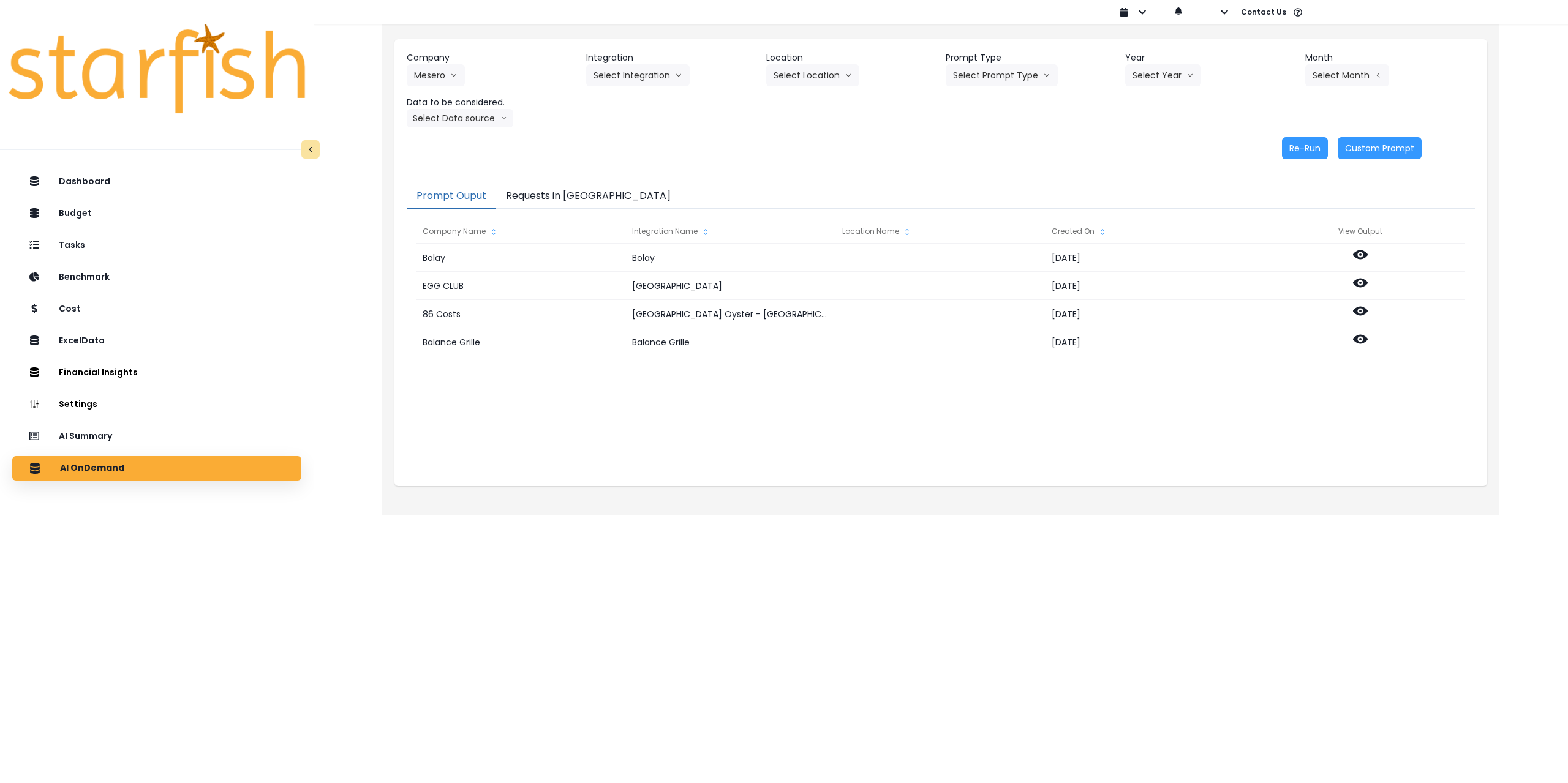
click at [637, 87] on div "Company Mesero 86 Costs Asti Bagel Cafe Balance Grille Bald Ginger Bar Business…" at bounding box center [941, 90] width 1068 height 76
click at [637, 75] on button "Select Integration" at bounding box center [638, 75] width 103 height 22
click at [617, 99] on span "Mesero" at bounding box center [608, 101] width 29 height 12
click at [657, 59] on header "Location" at bounding box center [851, 58] width 169 height 13
click at [657, 72] on button "Select Location" at bounding box center [812, 75] width 93 height 22
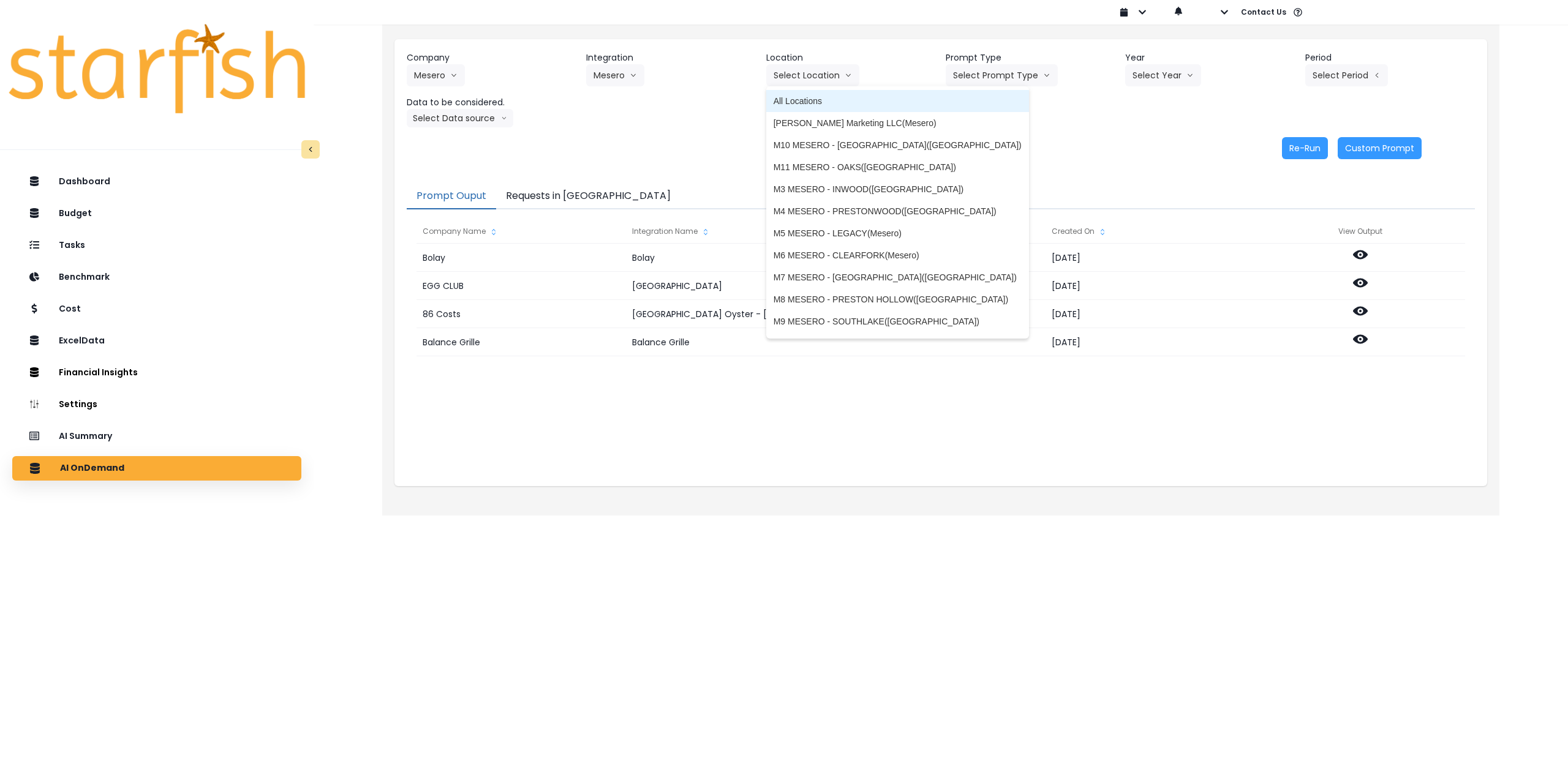
click at [657, 100] on span "All Locations" at bounding box center [898, 101] width 248 height 12
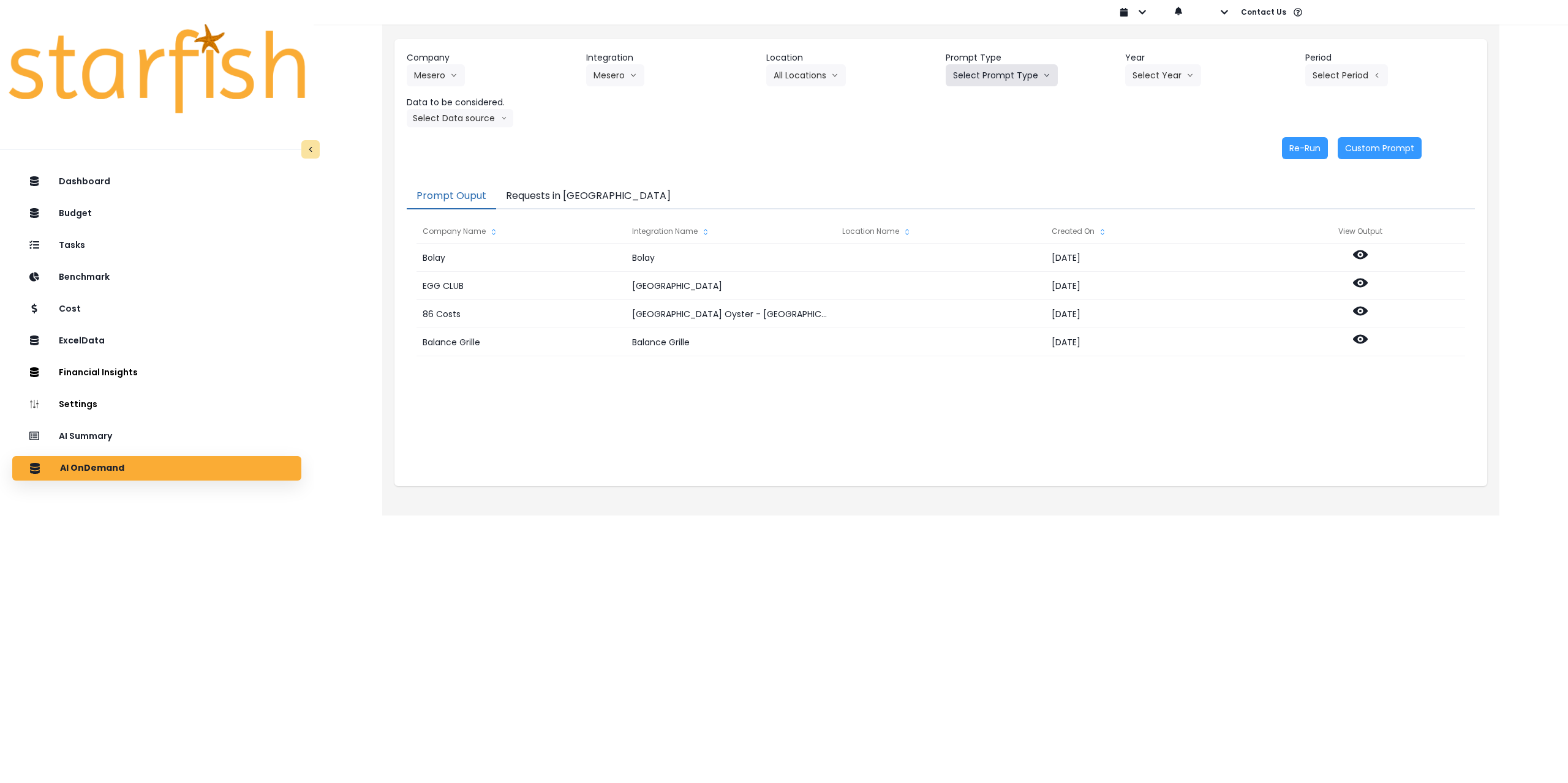
click at [657, 71] on button "Select Prompt Type" at bounding box center [1002, 75] width 112 height 22
drag, startPoint x: 982, startPoint y: 168, endPoint x: 1024, endPoint y: 149, distance: 46.1
click at [657, 168] on span "Monthly Summary" at bounding box center [987, 168] width 69 height 12
click at [657, 77] on button "Select Year" at bounding box center [1163, 75] width 76 height 22
click at [657, 146] on li "2025" at bounding box center [1142, 145] width 34 height 22
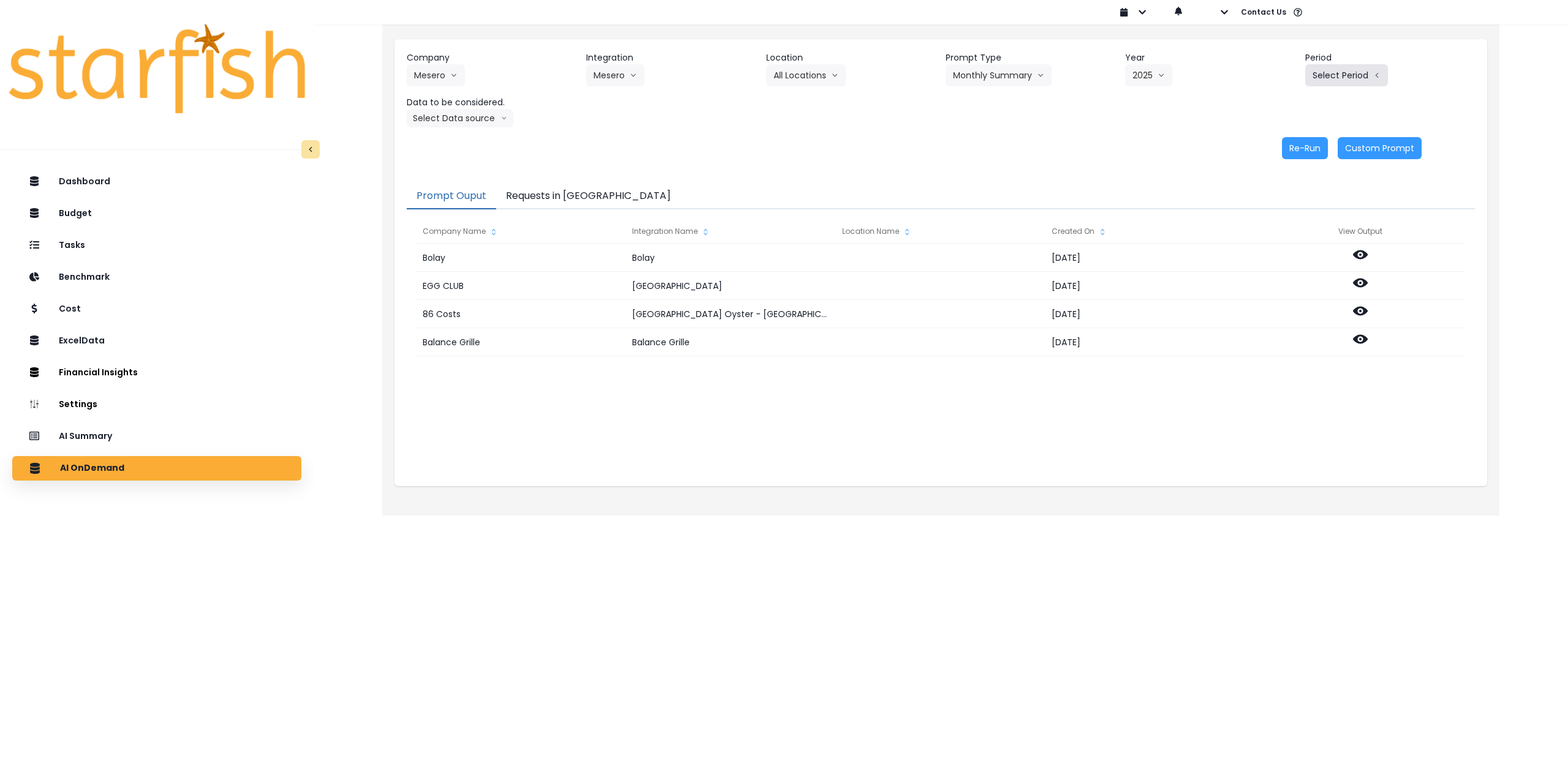
click at [657, 73] on button "Select Period" at bounding box center [1346, 75] width 83 height 22
click at [657, 212] on span "P7" at bounding box center [1290, 211] width 16 height 12
click at [468, 120] on button "Select Data source" at bounding box center [460, 118] width 107 height 18
click at [468, 144] on span "Comparison overtime" at bounding box center [455, 142] width 82 height 12
click at [657, 76] on button "Monthly Summary" at bounding box center [999, 75] width 106 height 22
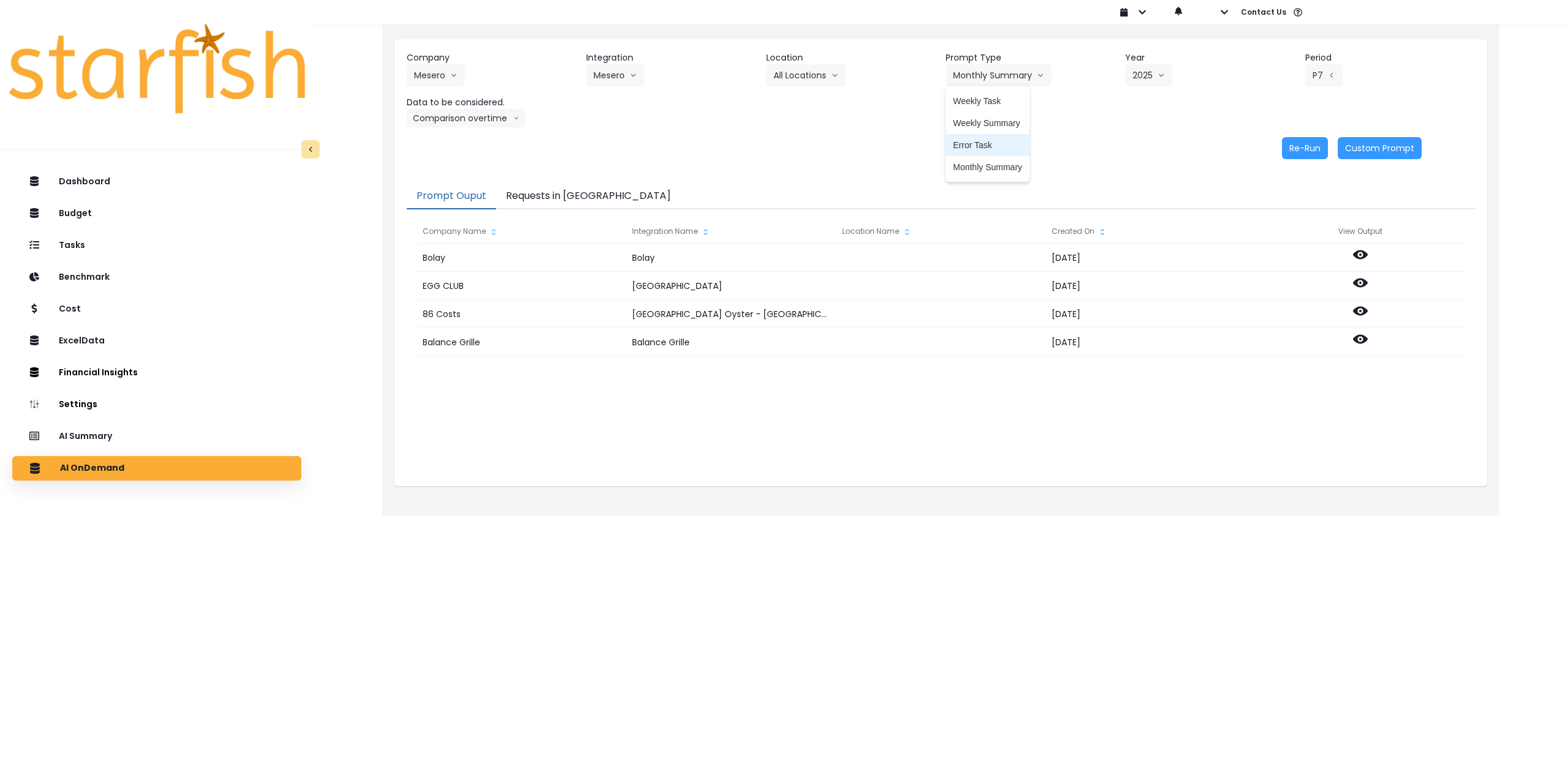
click at [657, 148] on span "Error Task" at bounding box center [987, 145] width 69 height 12
drag, startPoint x: 949, startPoint y: 141, endPoint x: 942, endPoint y: 145, distance: 8.1
click at [657, 141] on div "Re-Run Custom Prompt" at bounding box center [914, 148] width 1015 height 22
click at [657, 147] on button "Re-Run" at bounding box center [1305, 148] width 46 height 22
click at [562, 194] on button "Requests in [GEOGRAPHIC_DATA]" at bounding box center [588, 196] width 184 height 26
